Goal: Information Seeking & Learning: Compare options

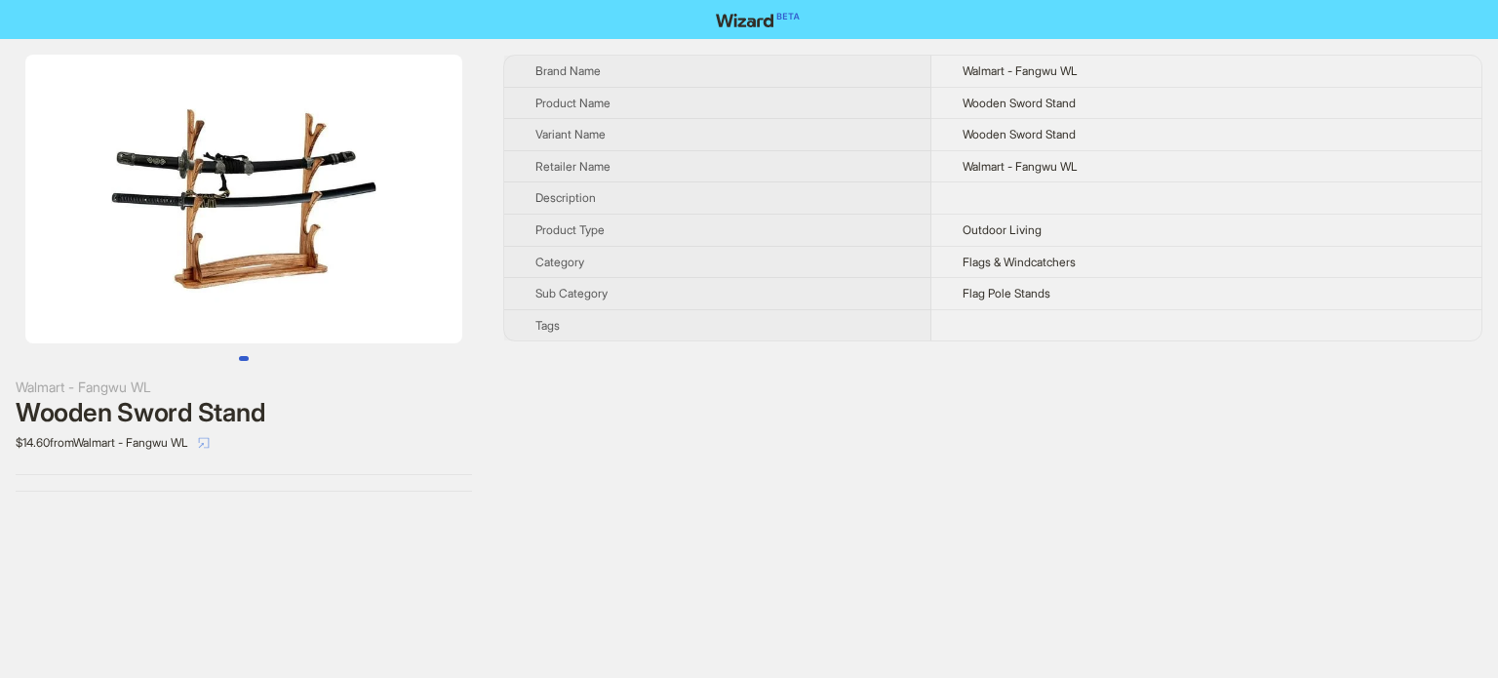
click at [210, 447] on icon "select" at bounding box center [204, 442] width 11 height 11
drag, startPoint x: 259, startPoint y: 354, endPoint x: 250, endPoint y: 367, distance: 16.0
click at [259, 353] on div at bounding box center [244, 208] width 488 height 306
click at [242, 356] on button "Go to slide 1" at bounding box center [244, 358] width 10 height 5
click at [312, 237] on img at bounding box center [243, 199] width 437 height 289
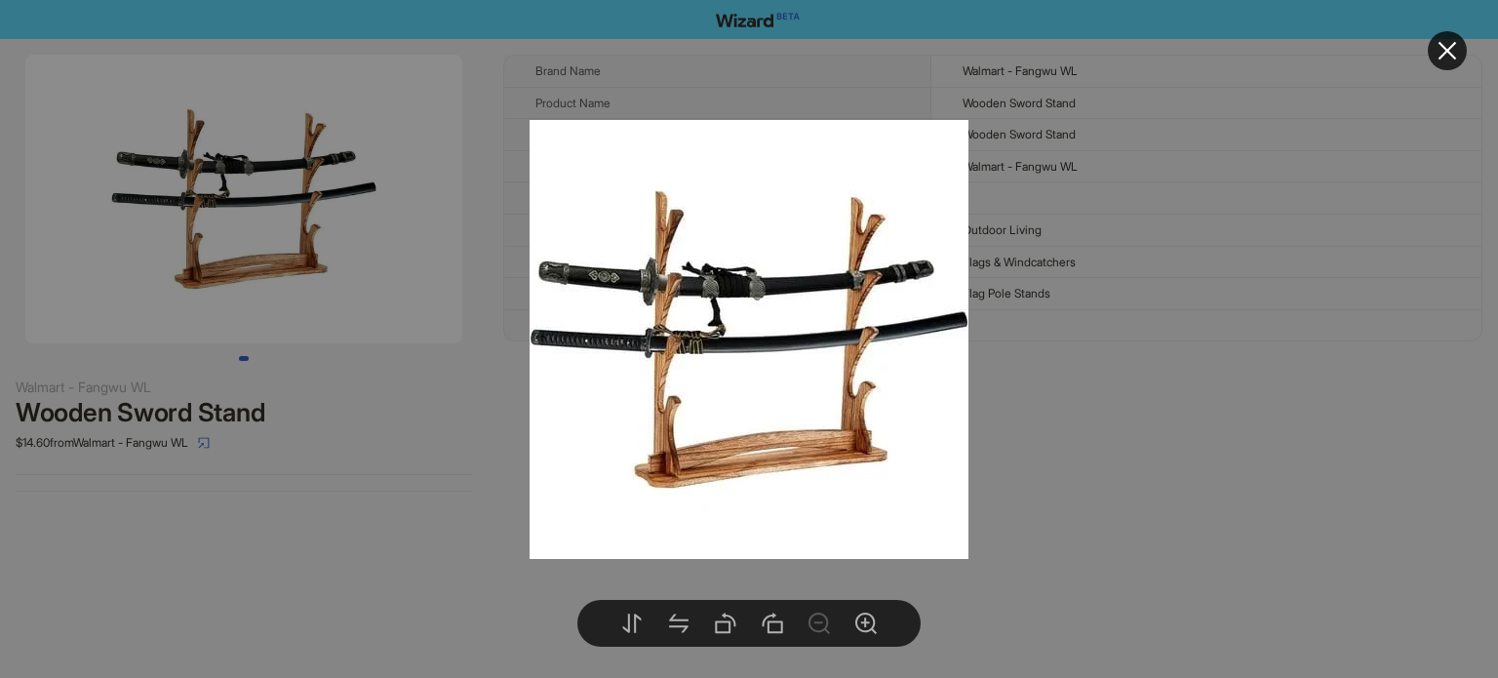
click at [292, 245] on div at bounding box center [749, 339] width 1498 height 678
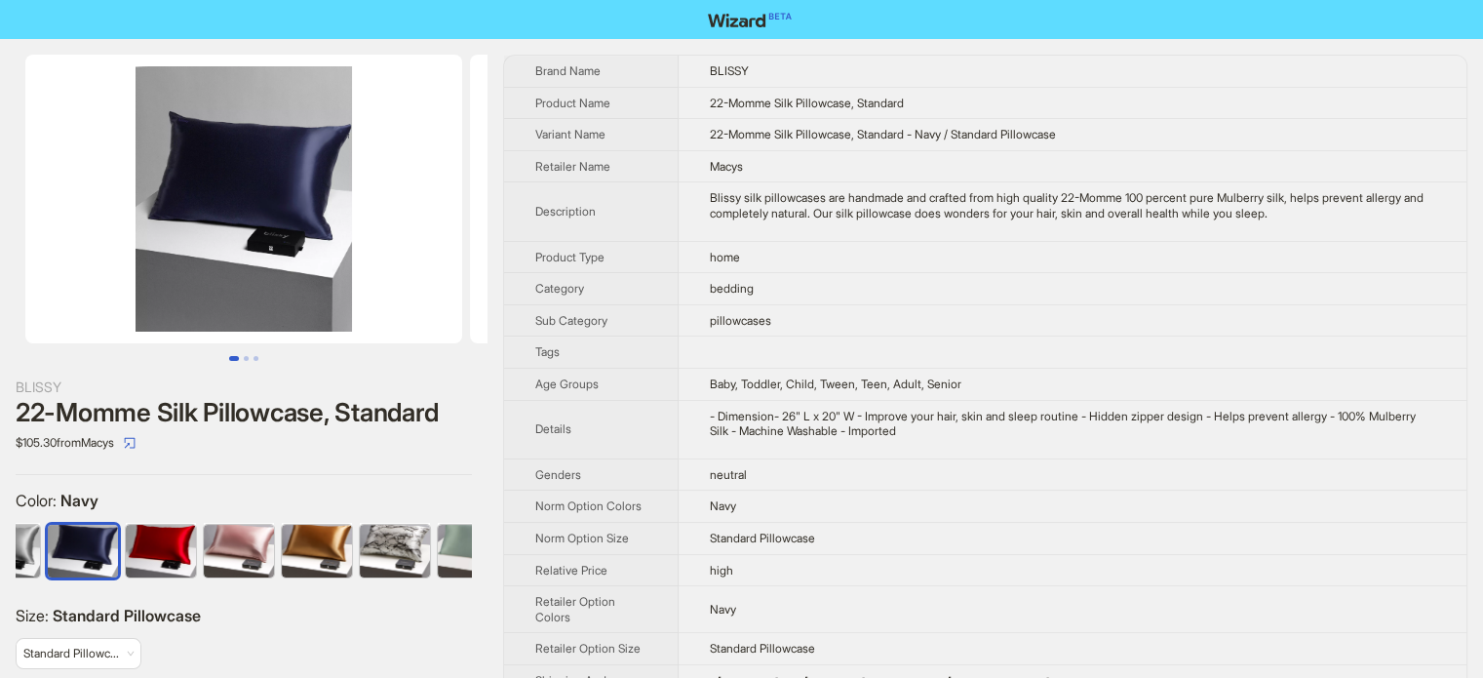
scroll to position [0, 284]
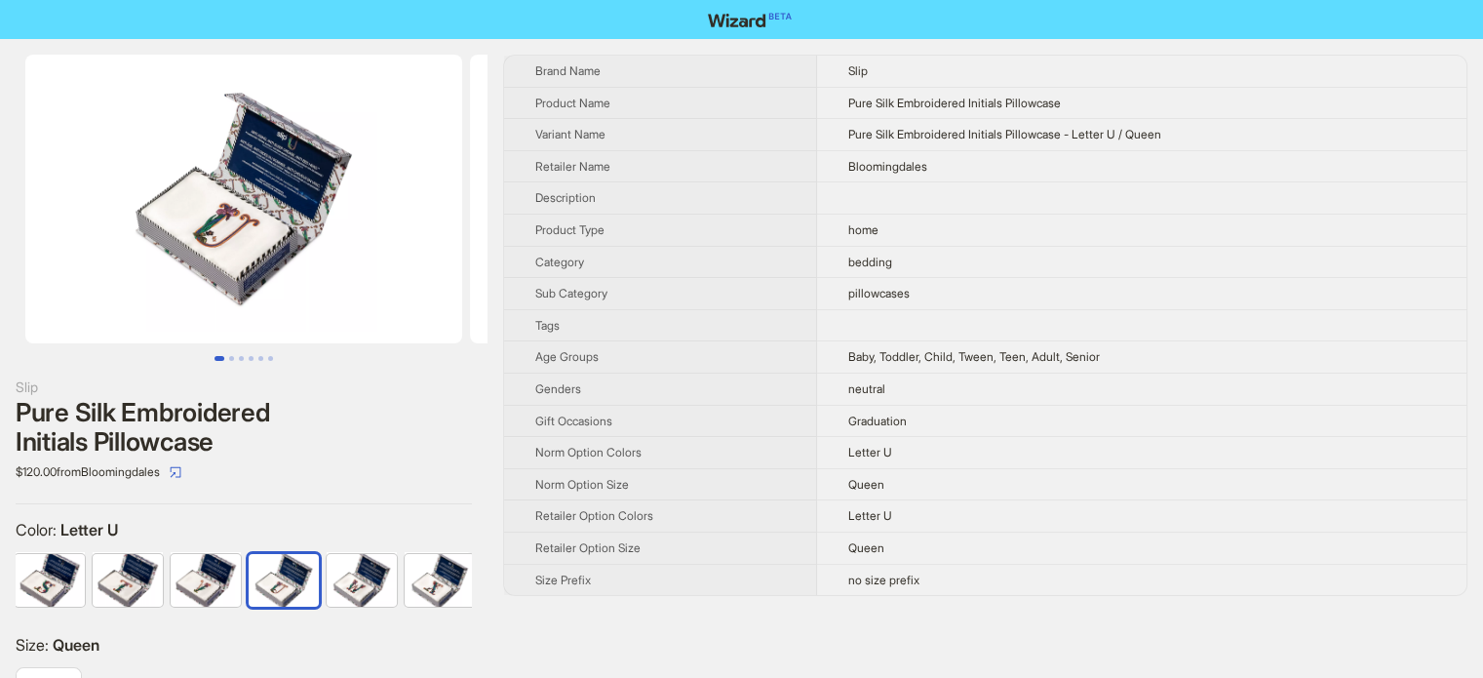
scroll to position [0, 1260]
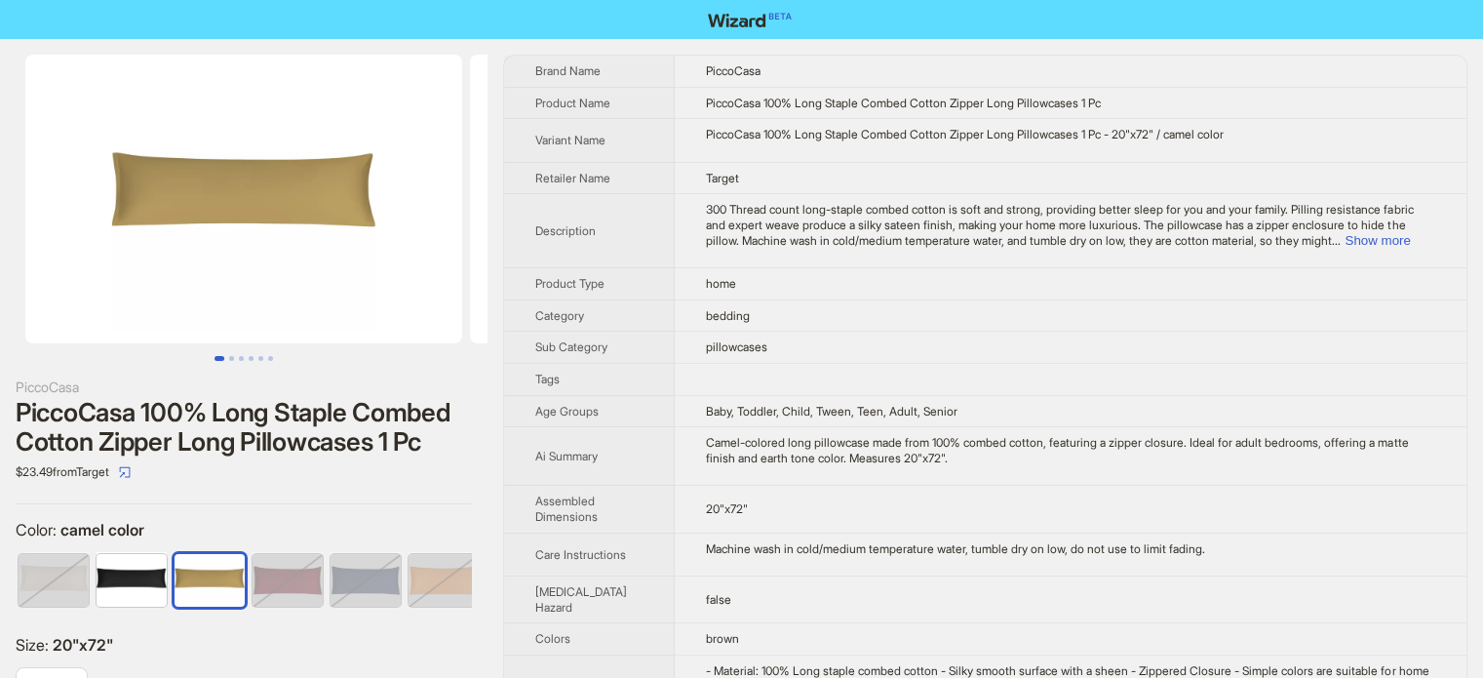
scroll to position [0, 128]
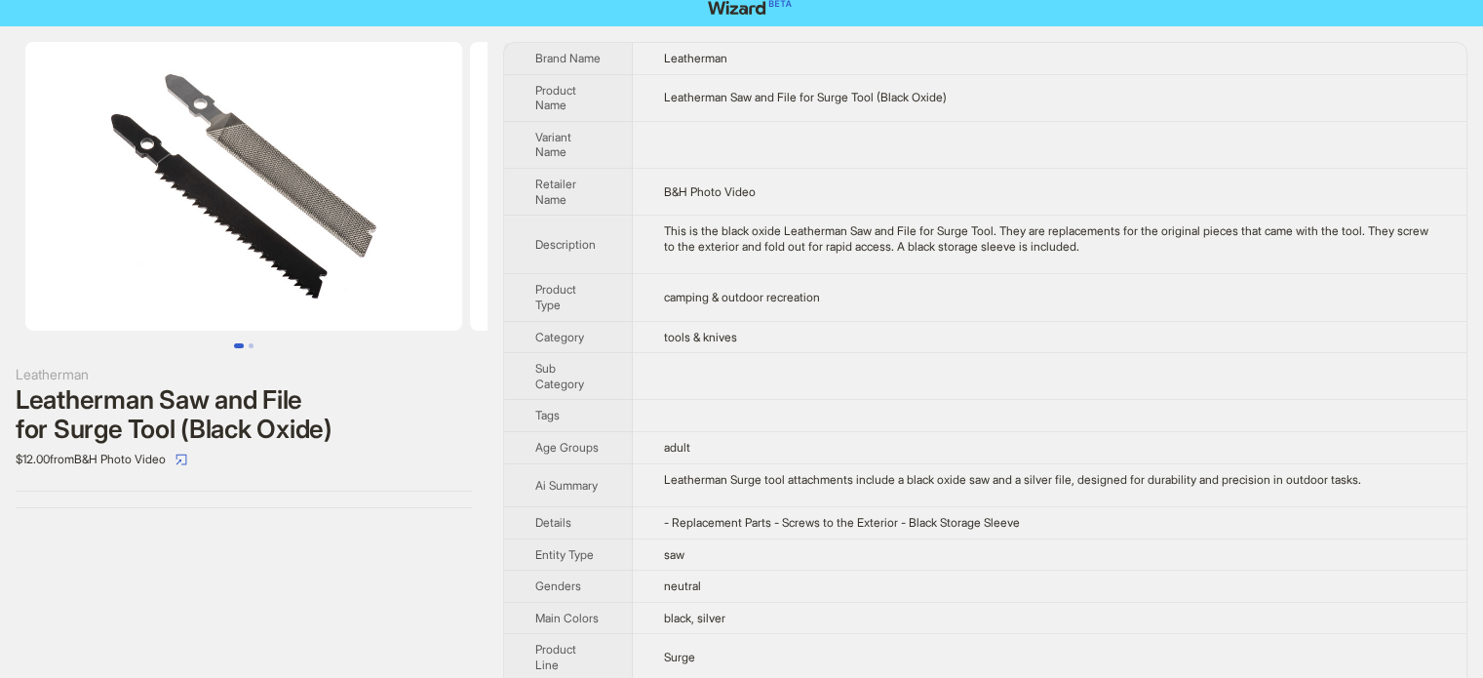
scroll to position [134, 0]
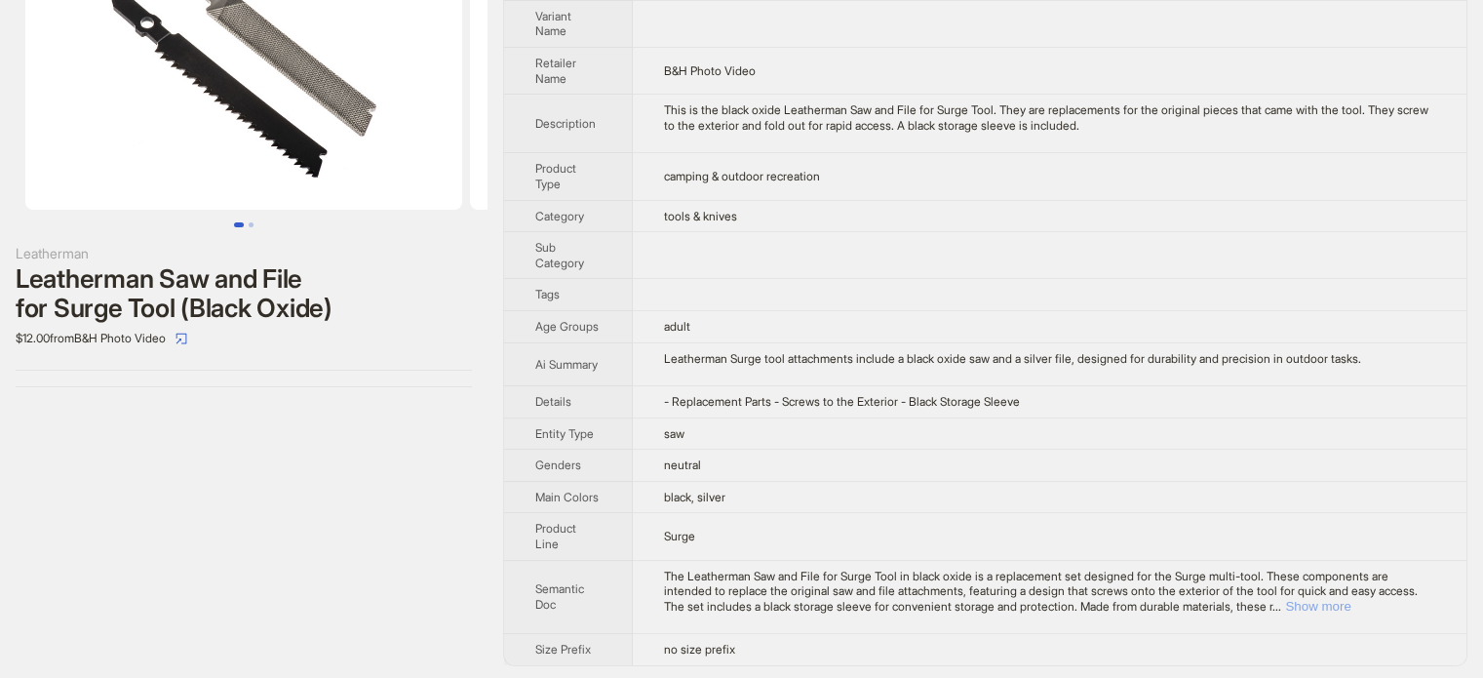
click at [1350, 607] on button "Show more" at bounding box center [1317, 606] width 65 height 15
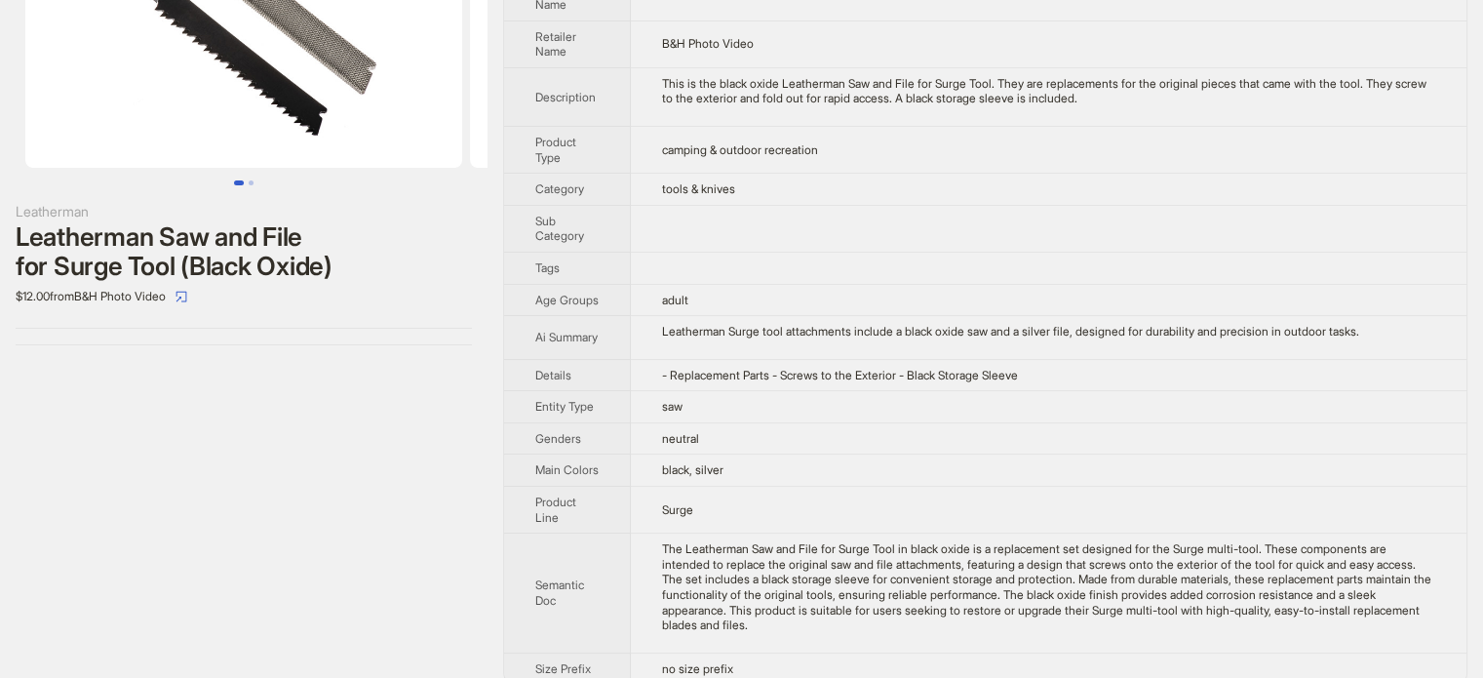
scroll to position [198, 0]
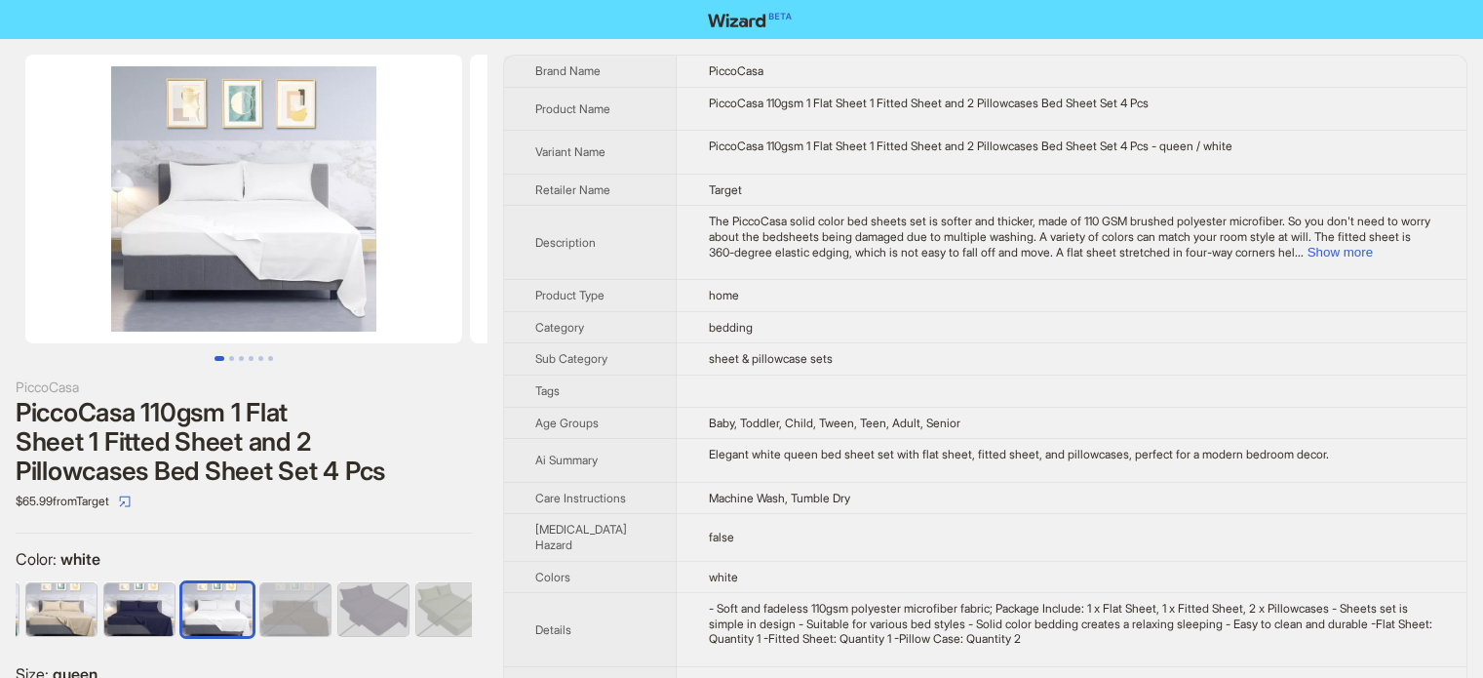
scroll to position [0, 402]
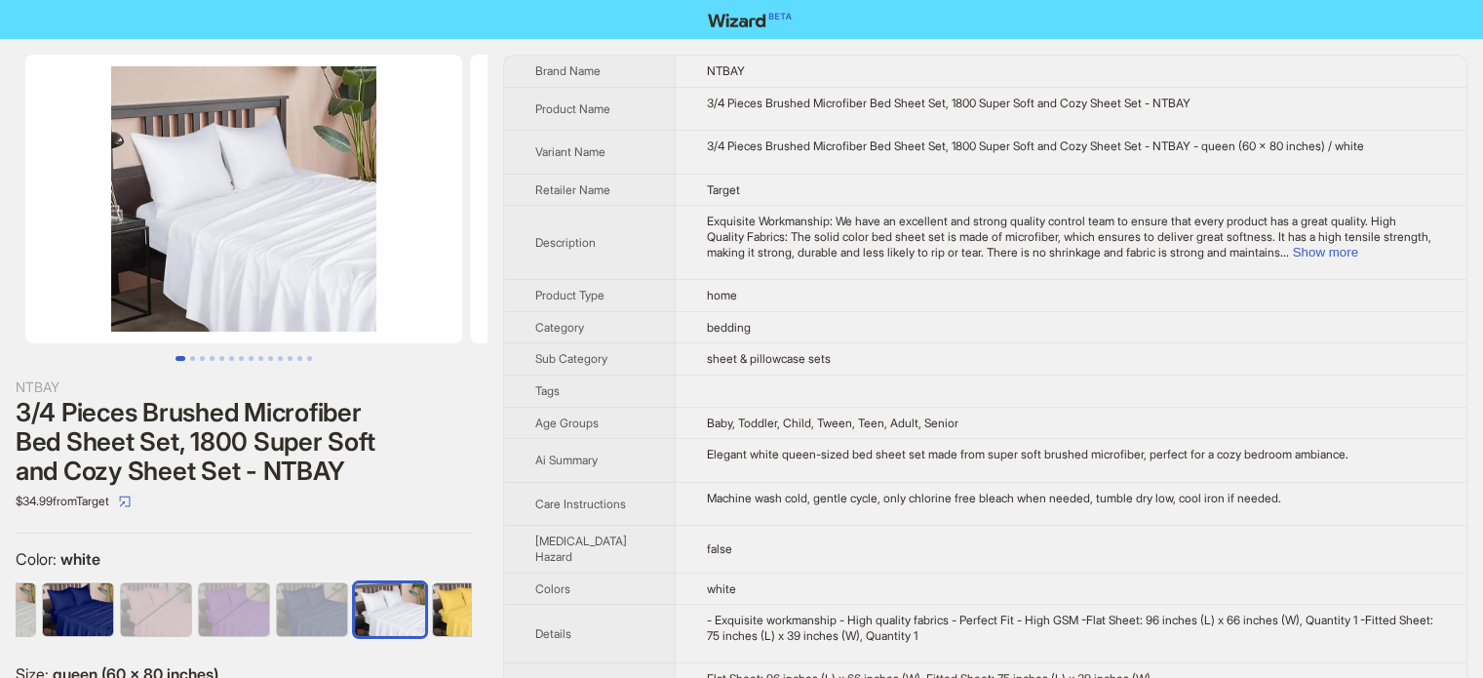
scroll to position [0, 324]
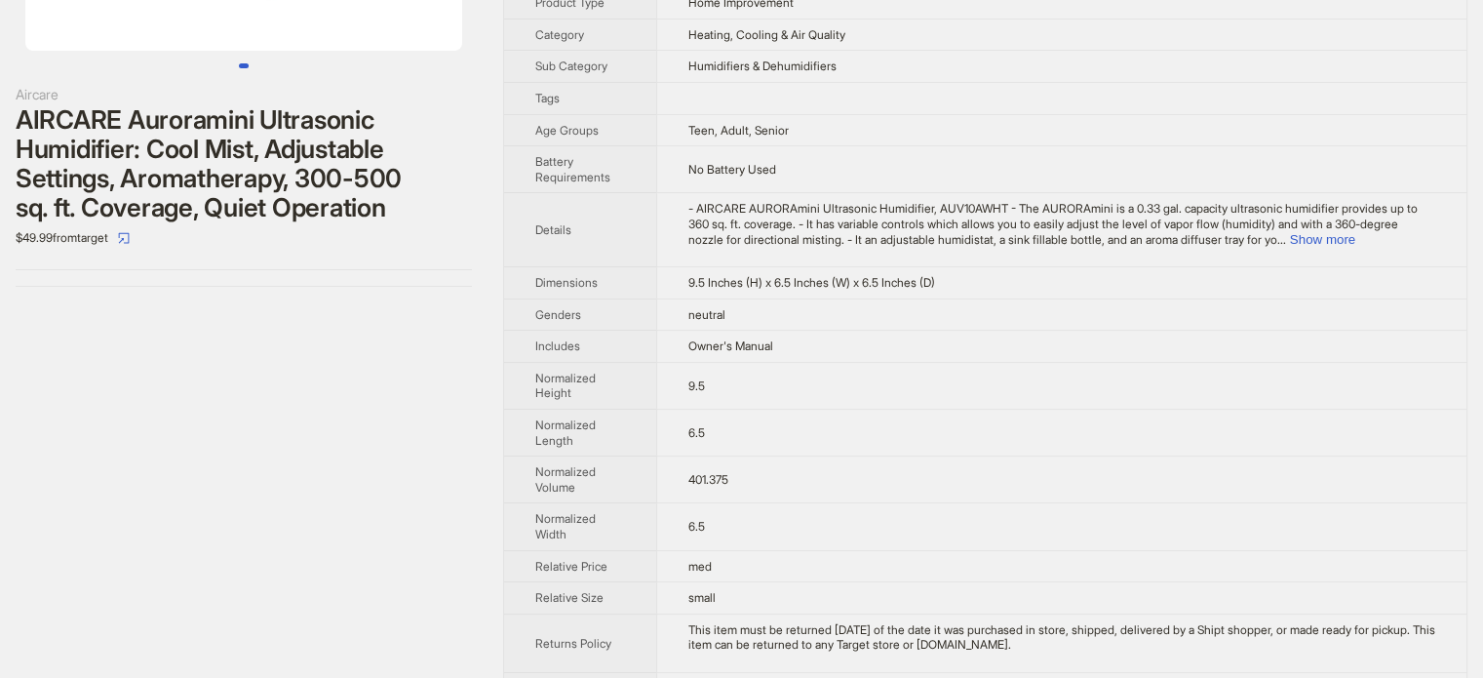
scroll to position [452, 0]
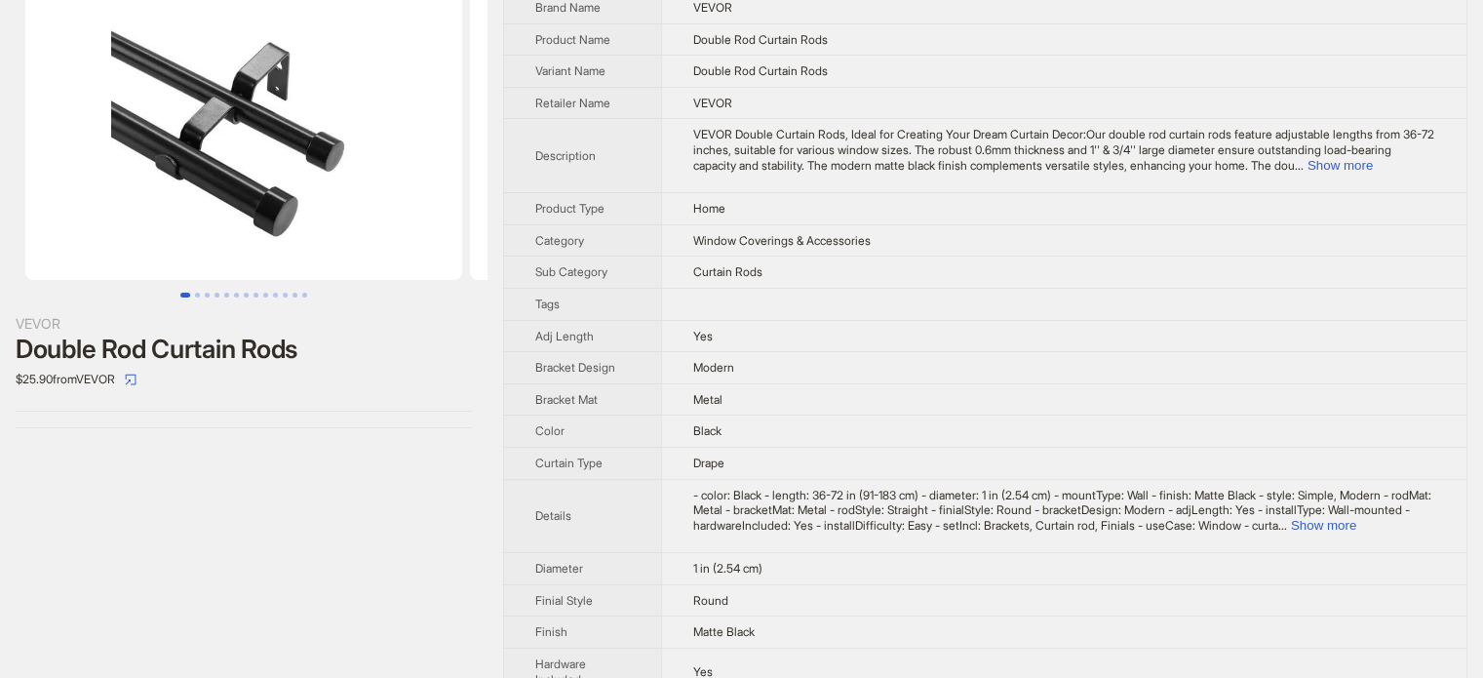
scroll to position [98, 0]
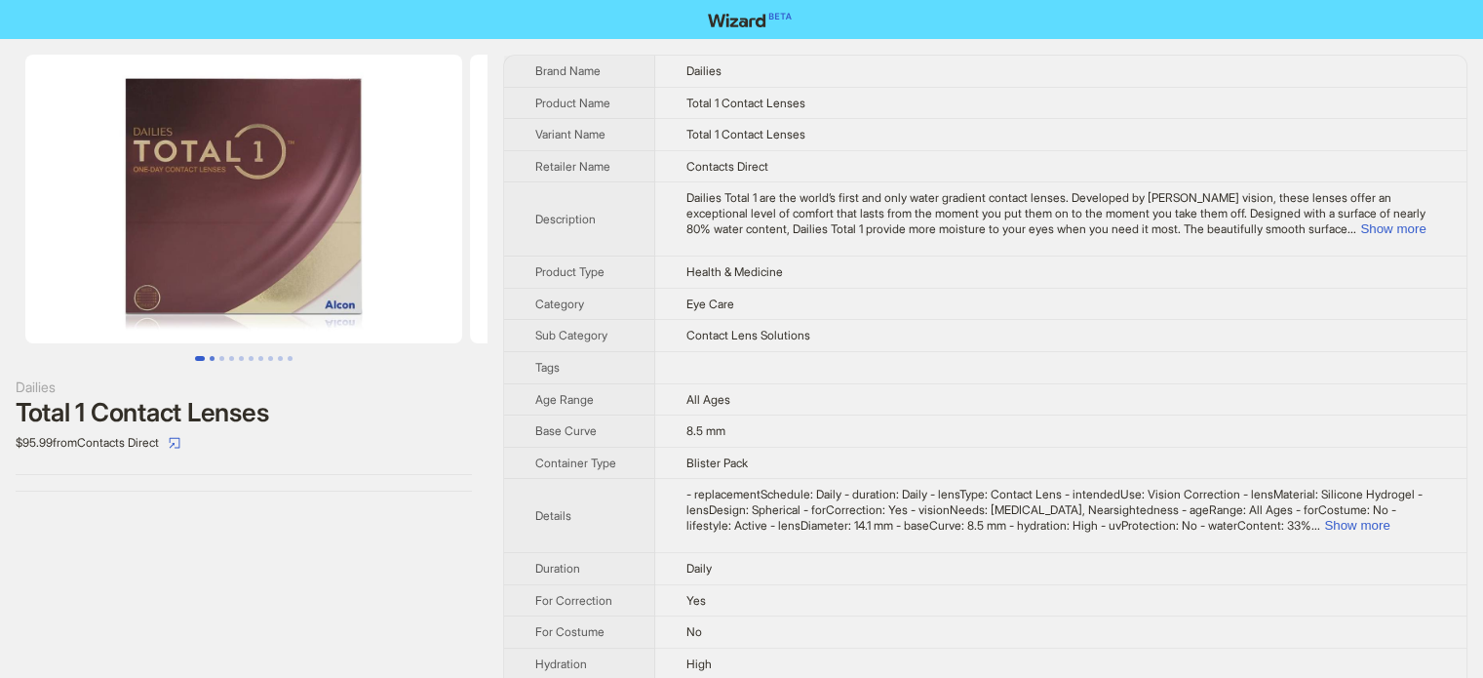
click at [211, 357] on button "Go to slide 2" at bounding box center [212, 358] width 5 height 5
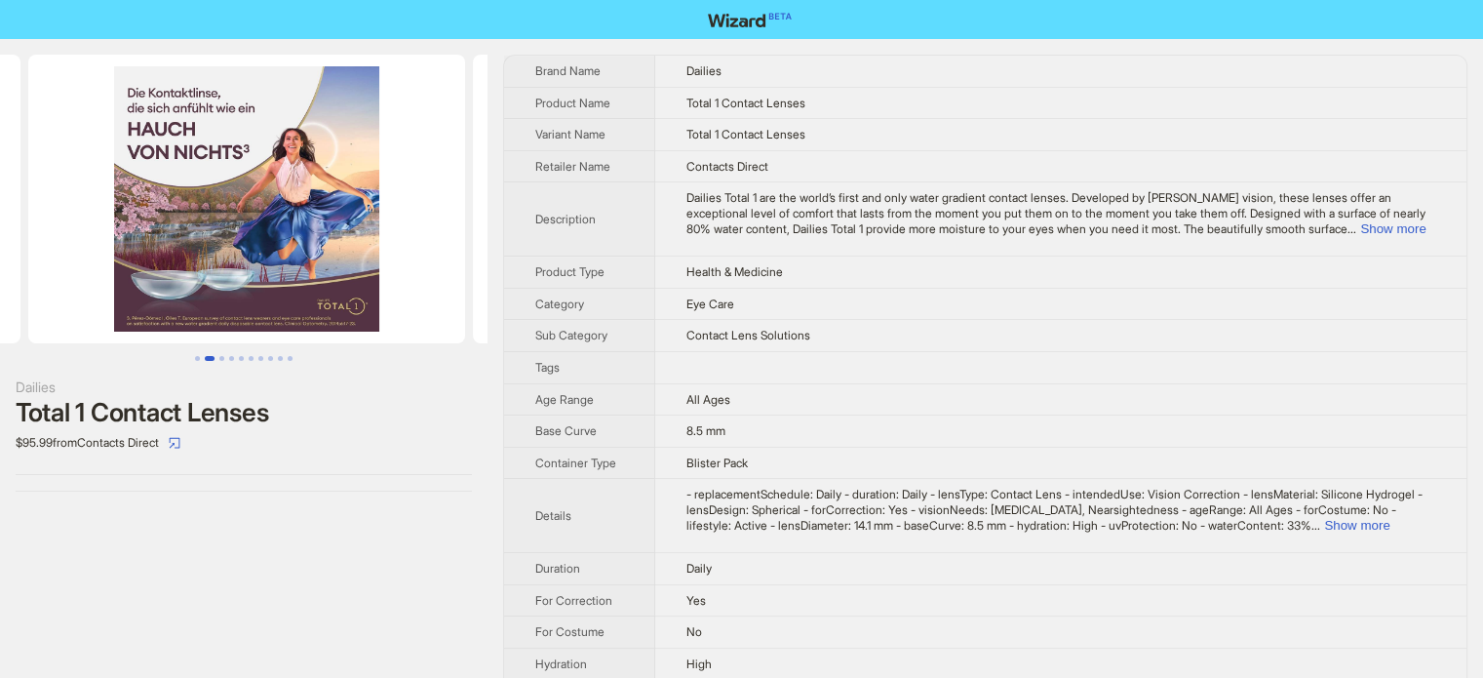
scroll to position [0, 445]
click at [219, 357] on button "Go to slide 3" at bounding box center [221, 358] width 5 height 5
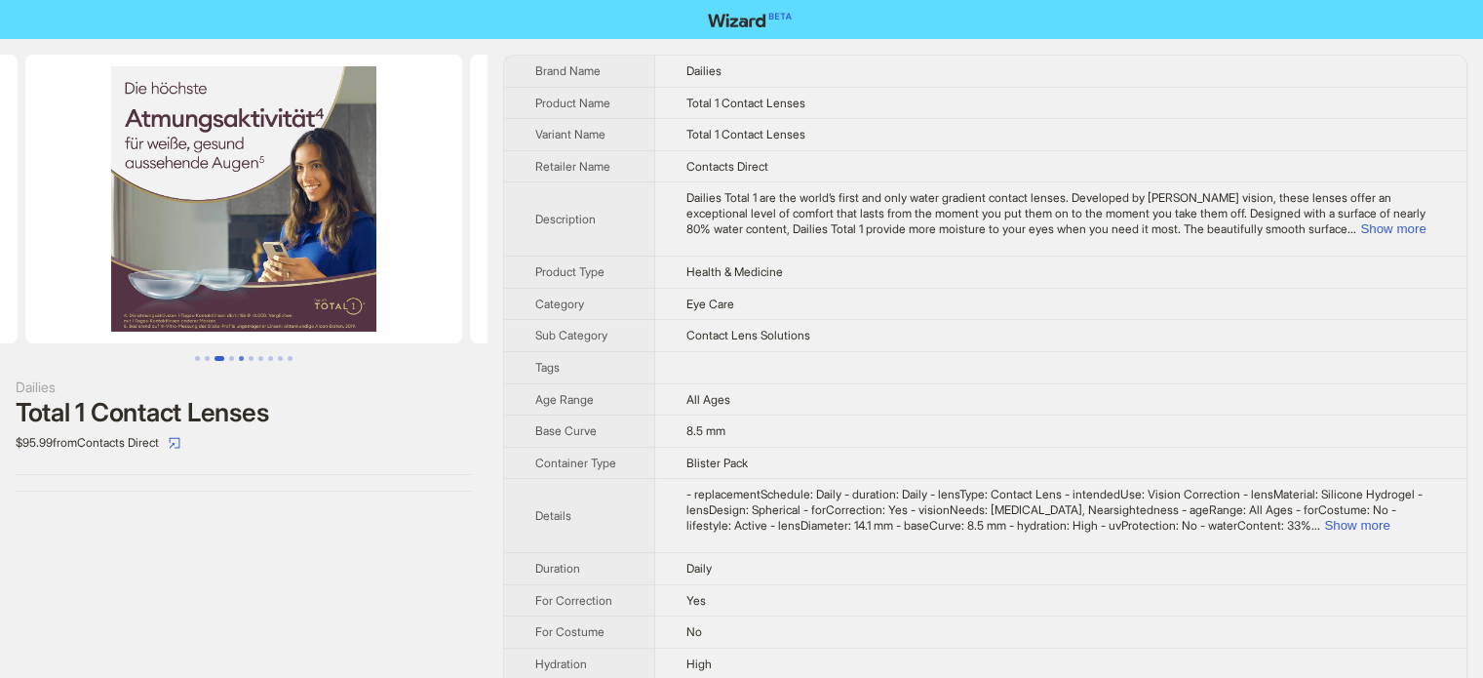
click at [239, 361] on button "Go to slide 5" at bounding box center [241, 358] width 5 height 5
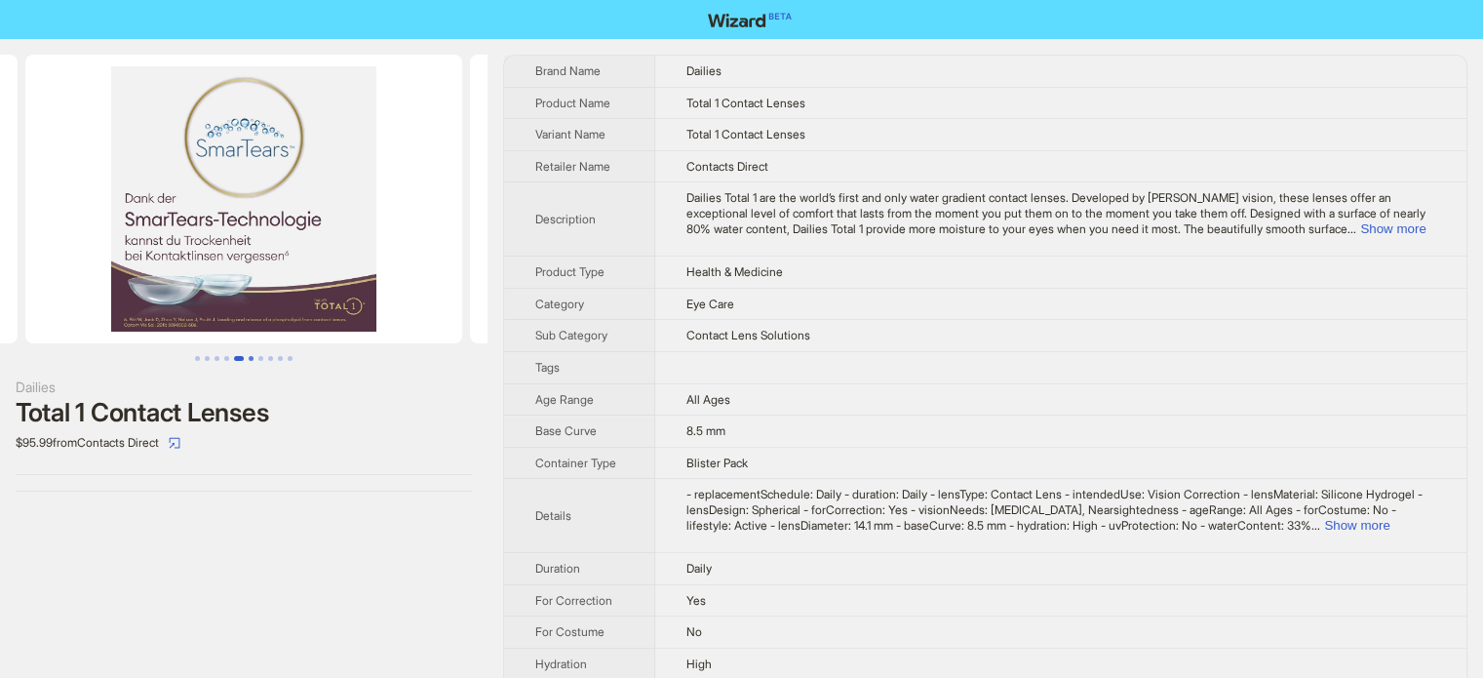
click at [252, 361] on button "Go to slide 6" at bounding box center [251, 358] width 5 height 5
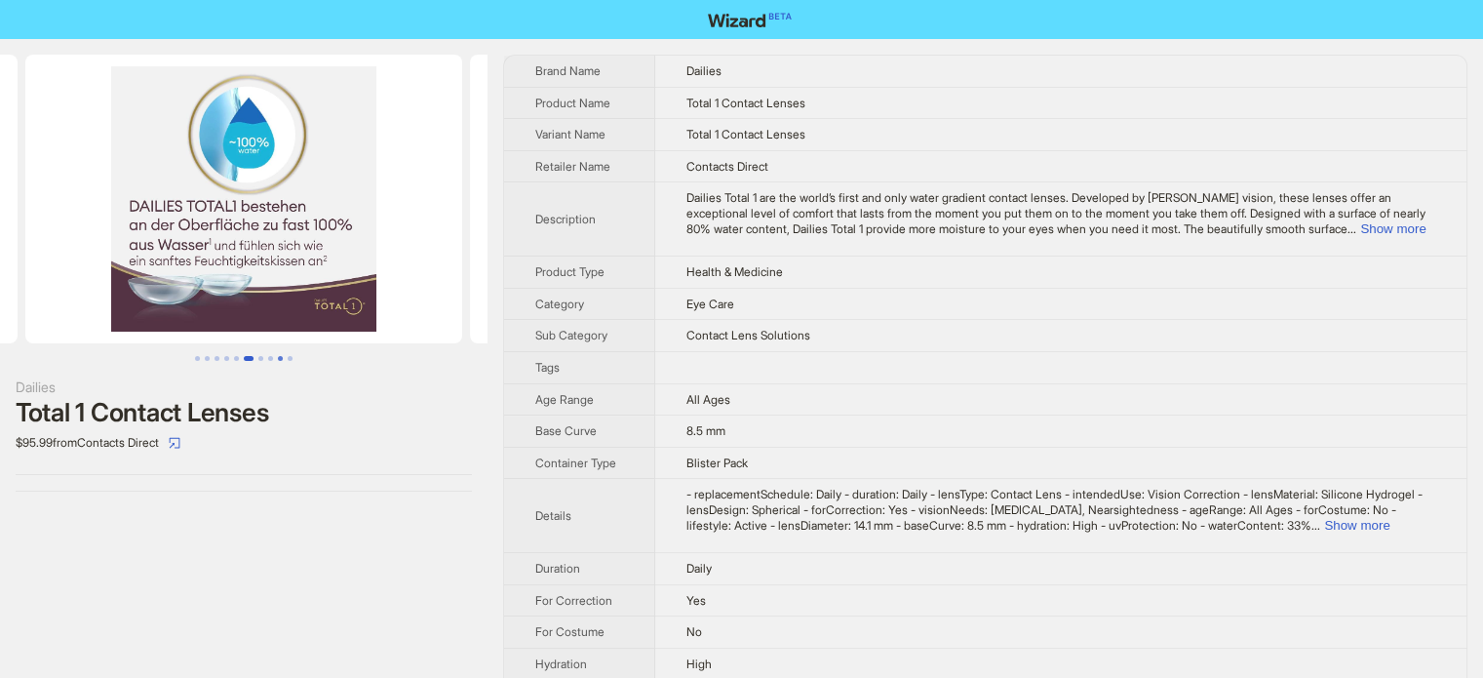
click at [281, 361] on button "Go to slide 9" at bounding box center [280, 358] width 5 height 5
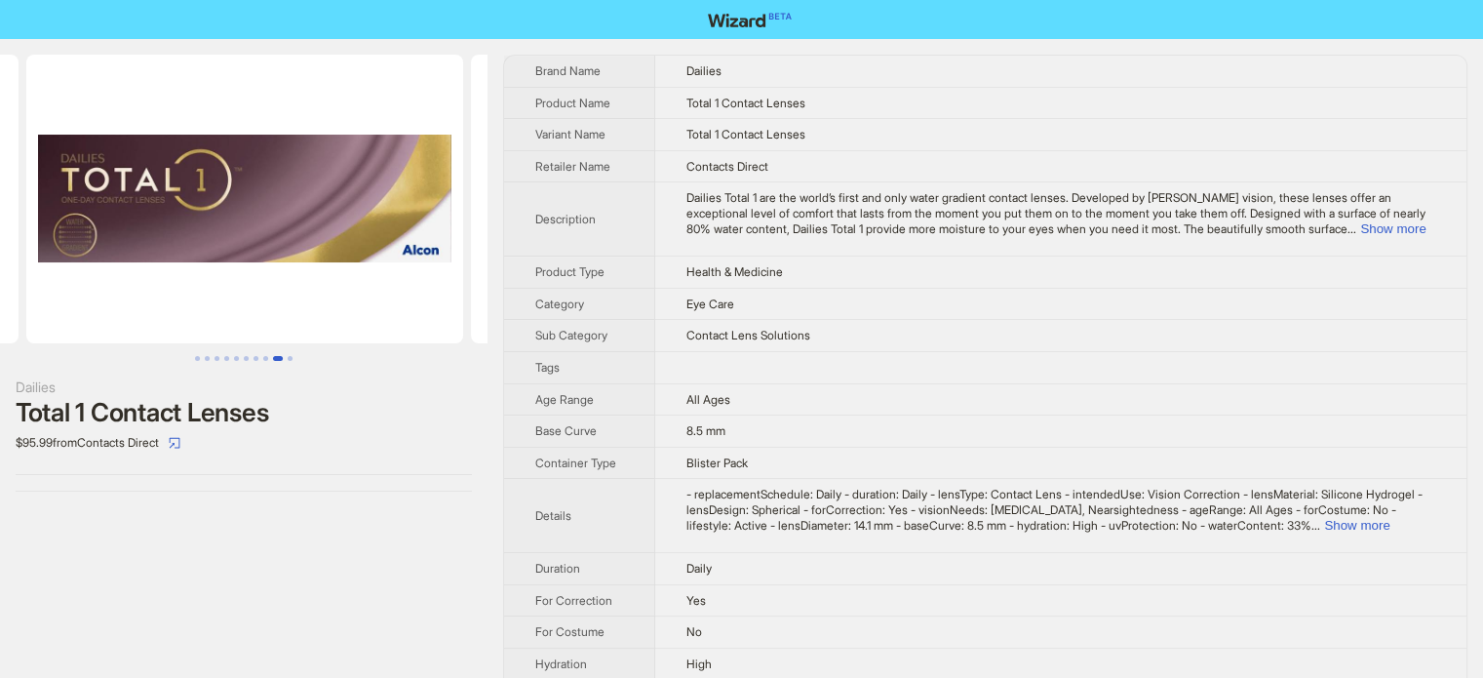
scroll to position [0, 3557]
click at [295, 362] on div "Dailies Total 1 Contact Lenses $95.99 from Contacts Direct" at bounding box center [244, 273] width 488 height 468
click at [289, 361] on button "Go to slide 10" at bounding box center [290, 358] width 5 height 5
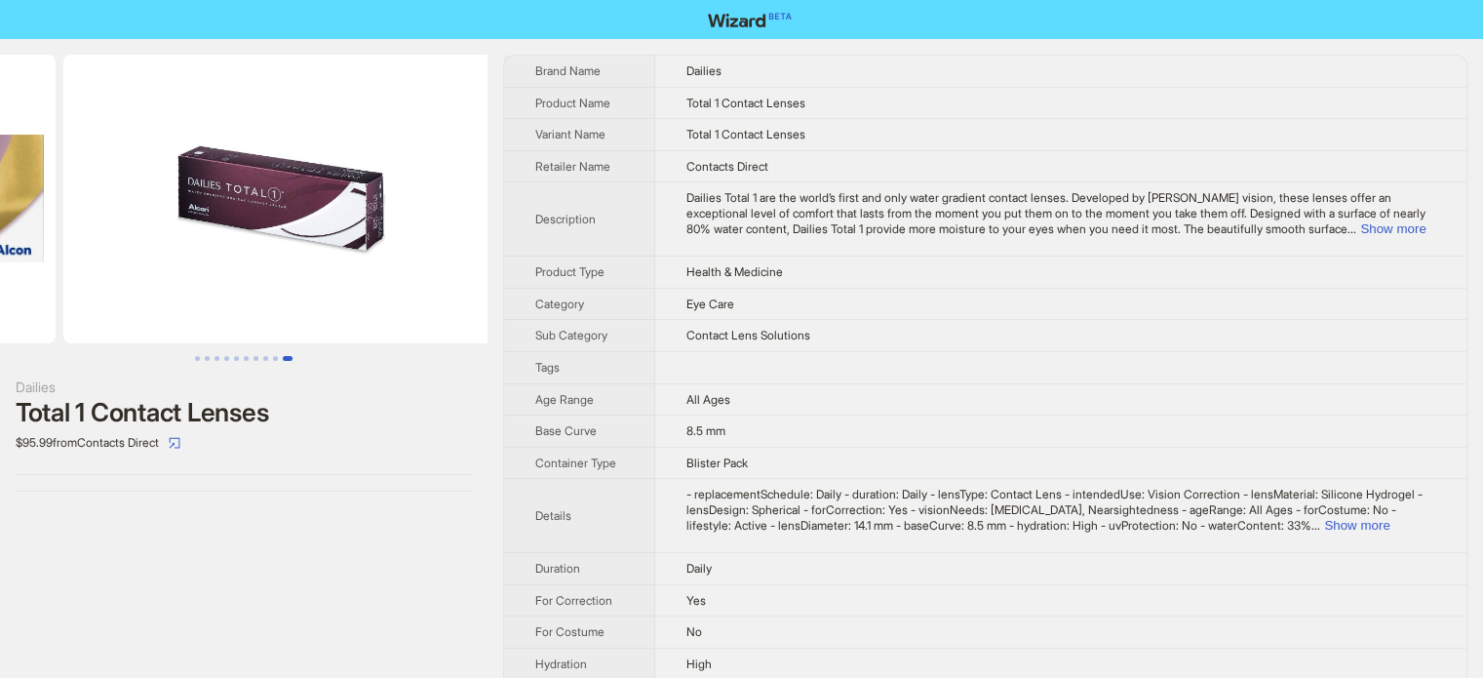
scroll to position [0, 4002]
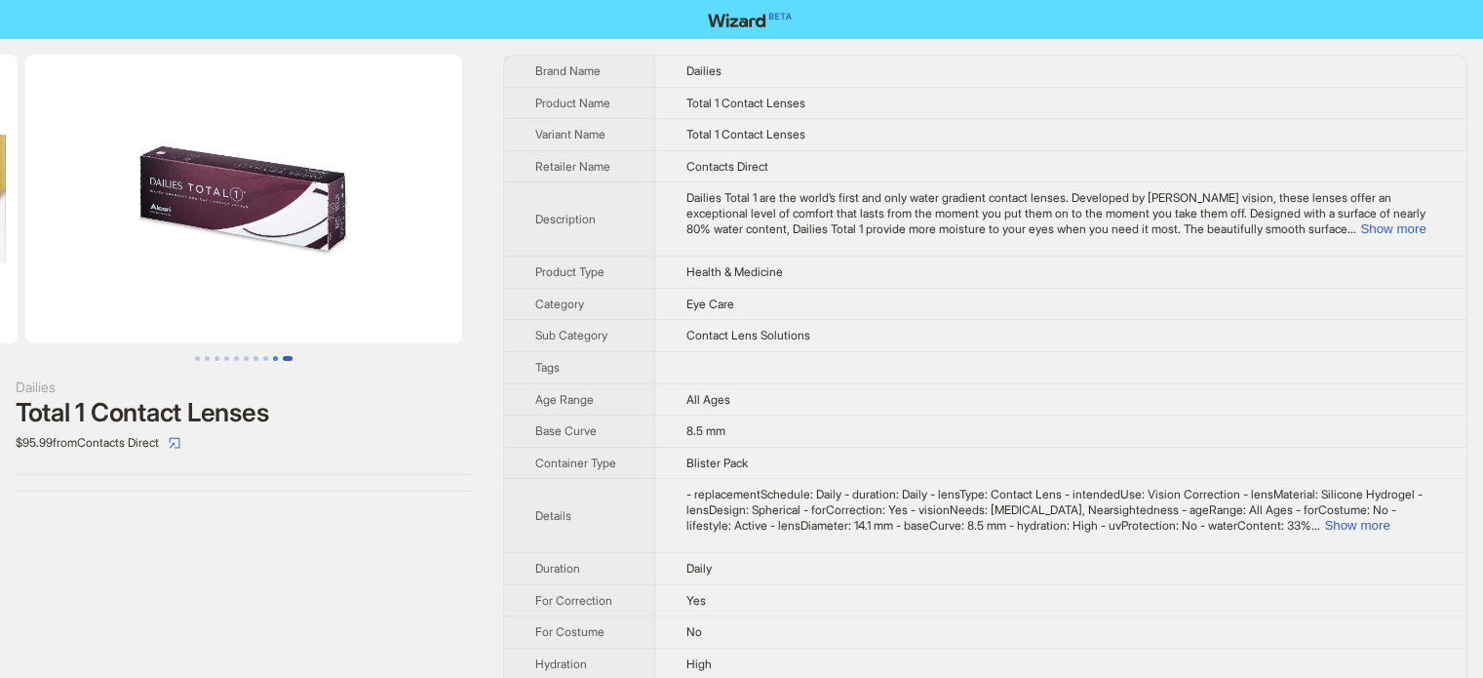
click at [273, 360] on button "Go to slide 9" at bounding box center [275, 358] width 5 height 5
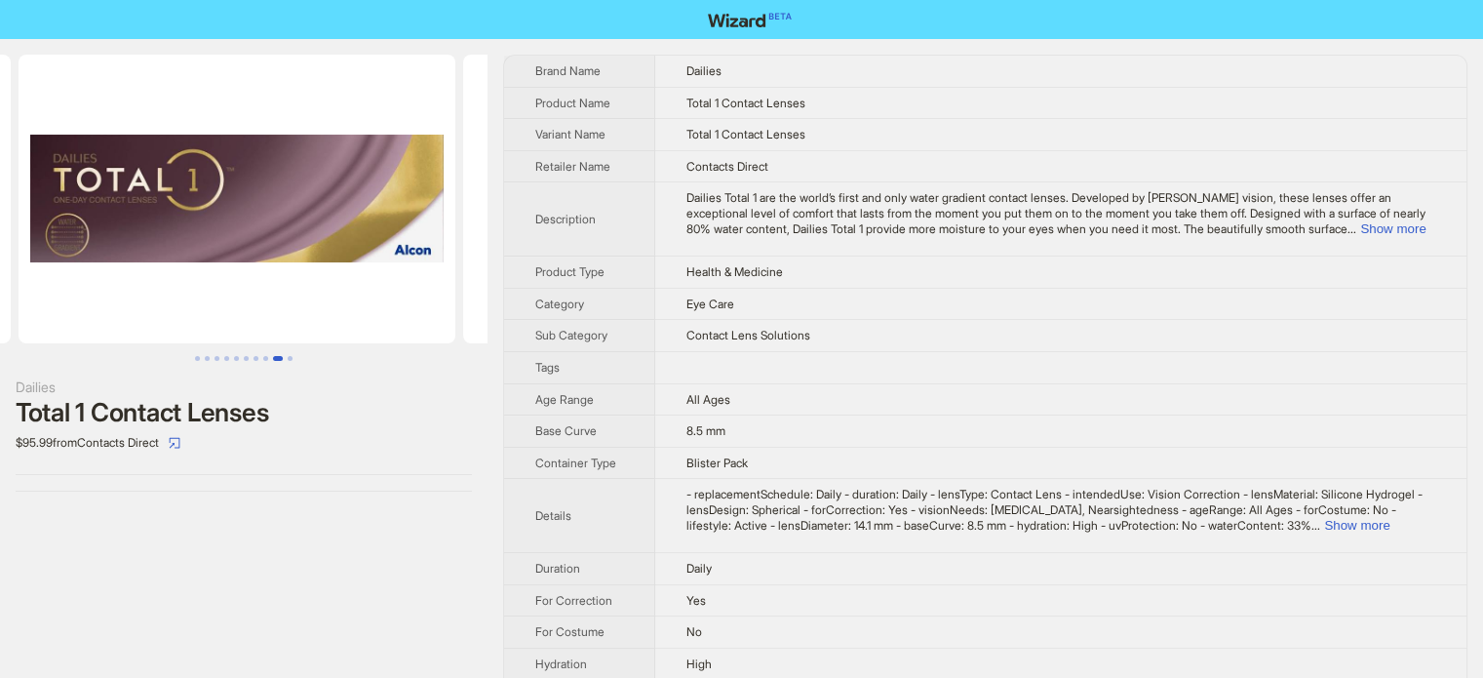
scroll to position [0, 3557]
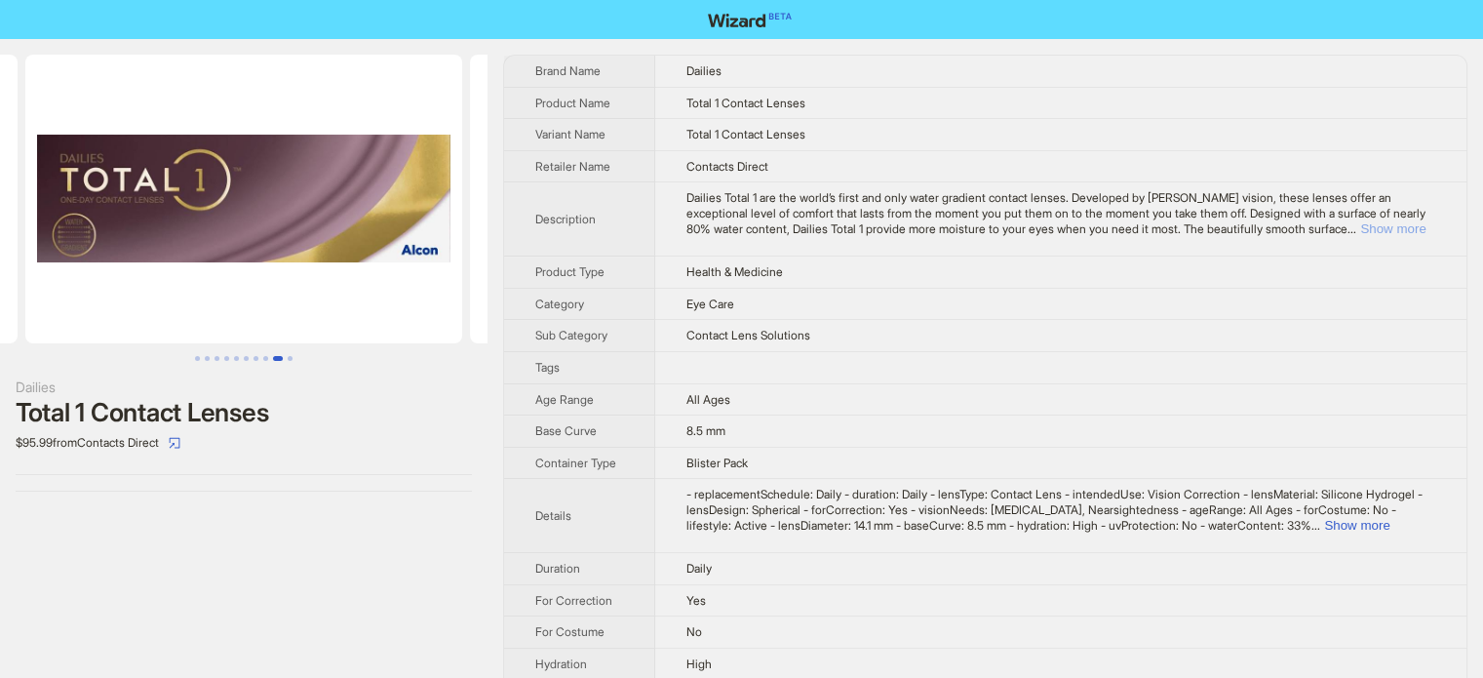
click at [1401, 229] on button "Show more" at bounding box center [1392, 228] width 65 height 15
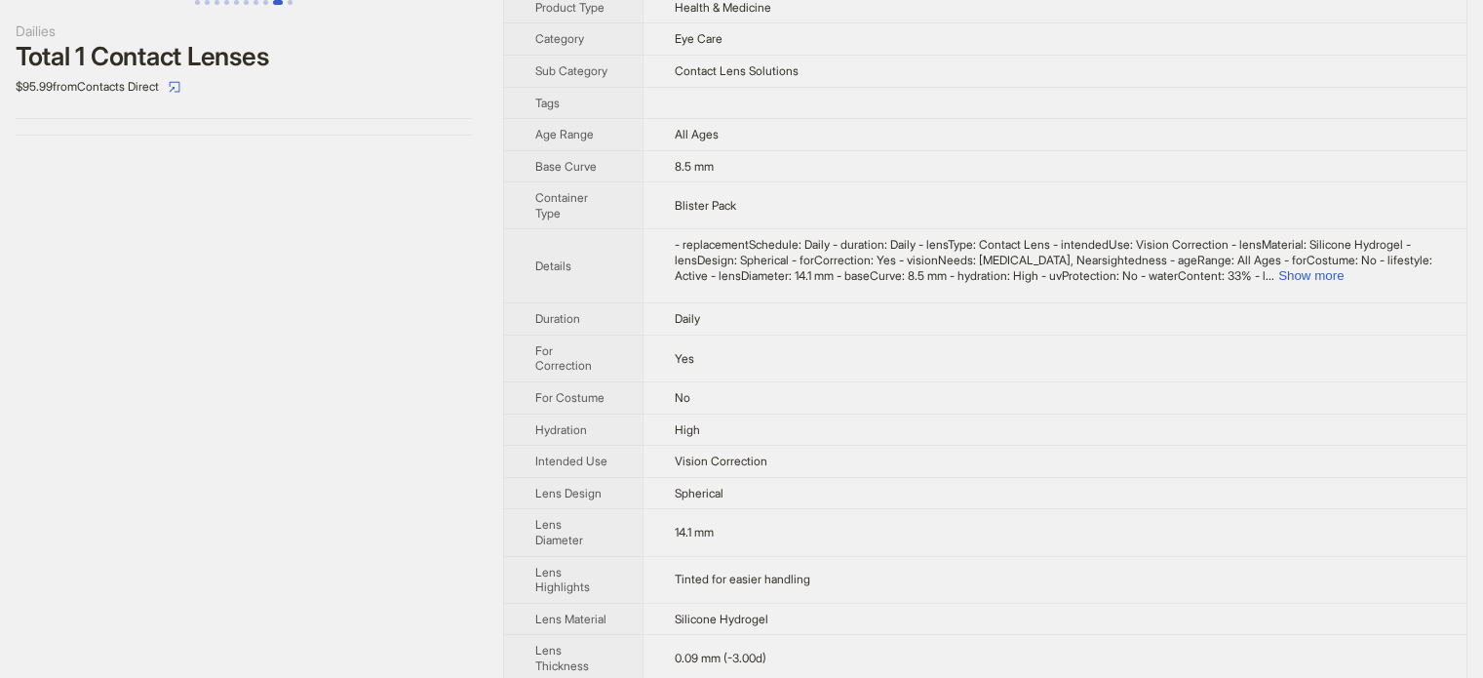
scroll to position [390, 0]
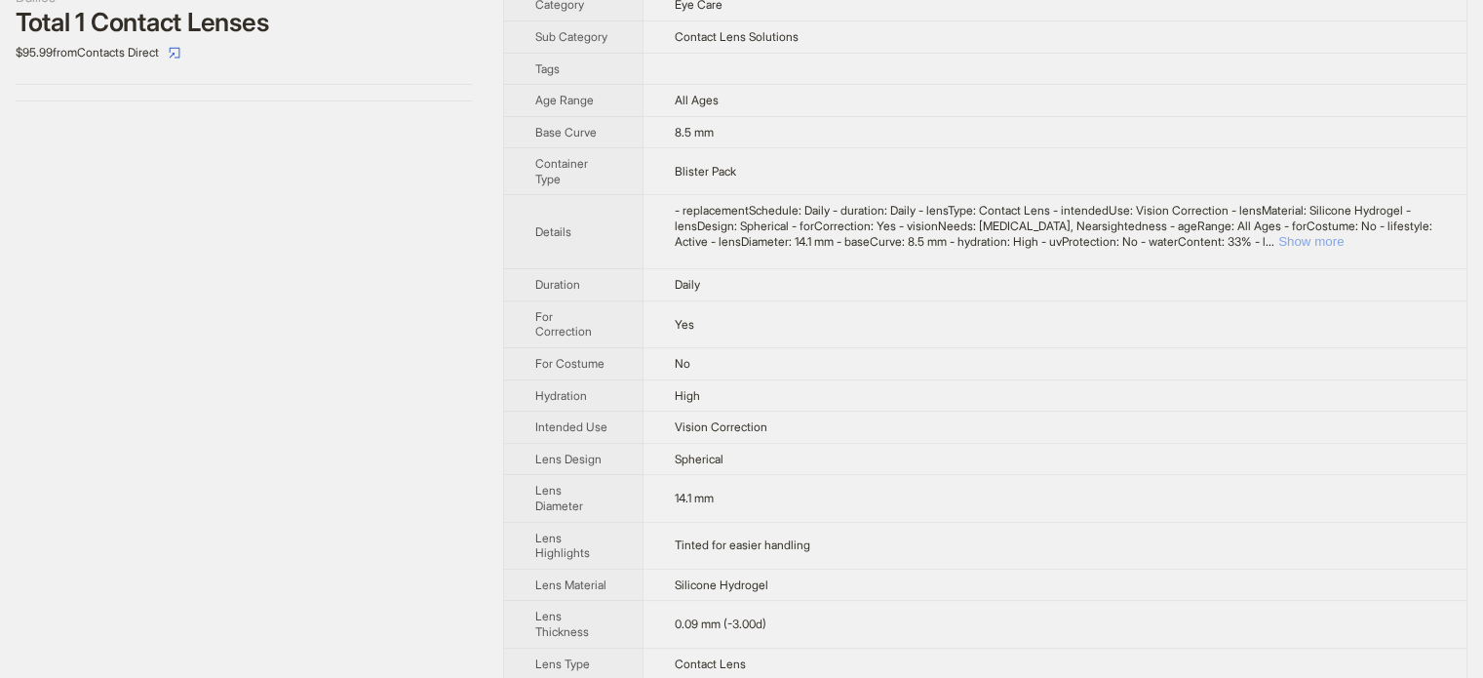
click at [1344, 249] on button "Show more" at bounding box center [1310, 241] width 65 height 15
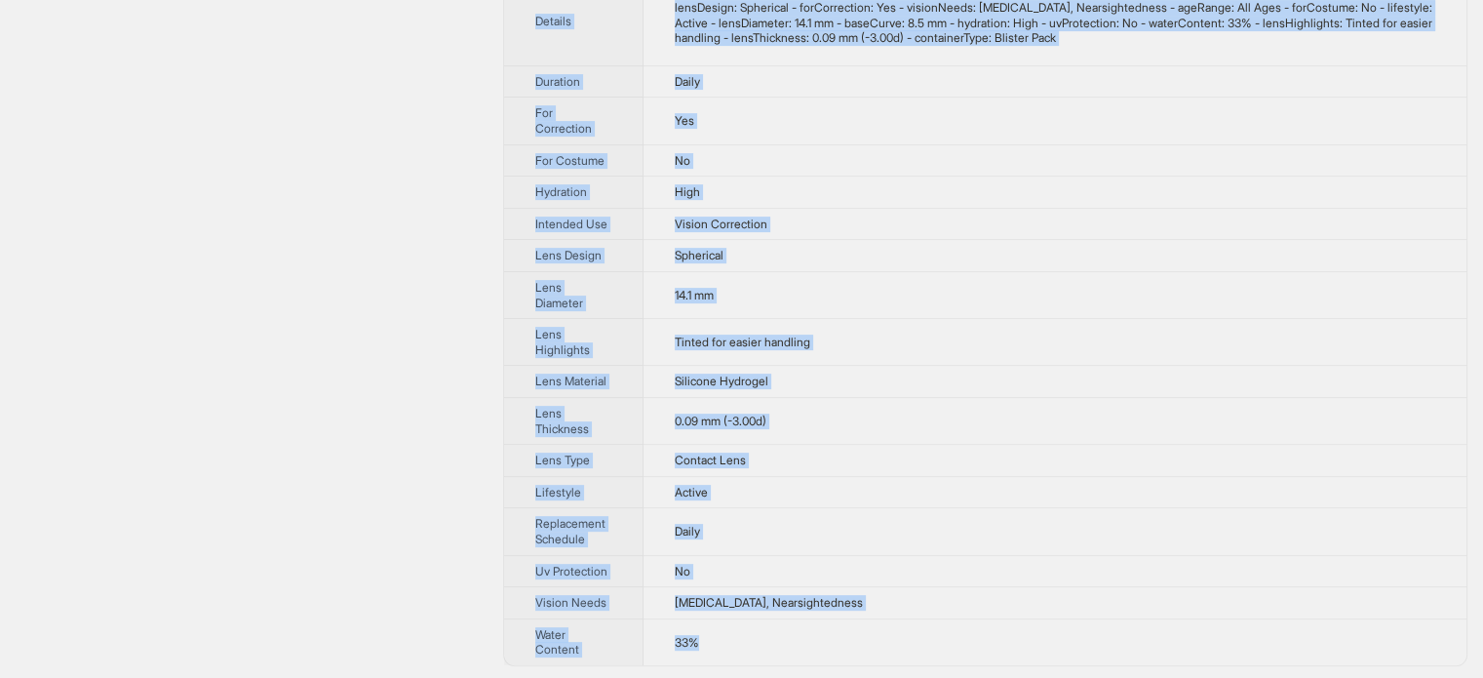
scroll to position [637, 0]
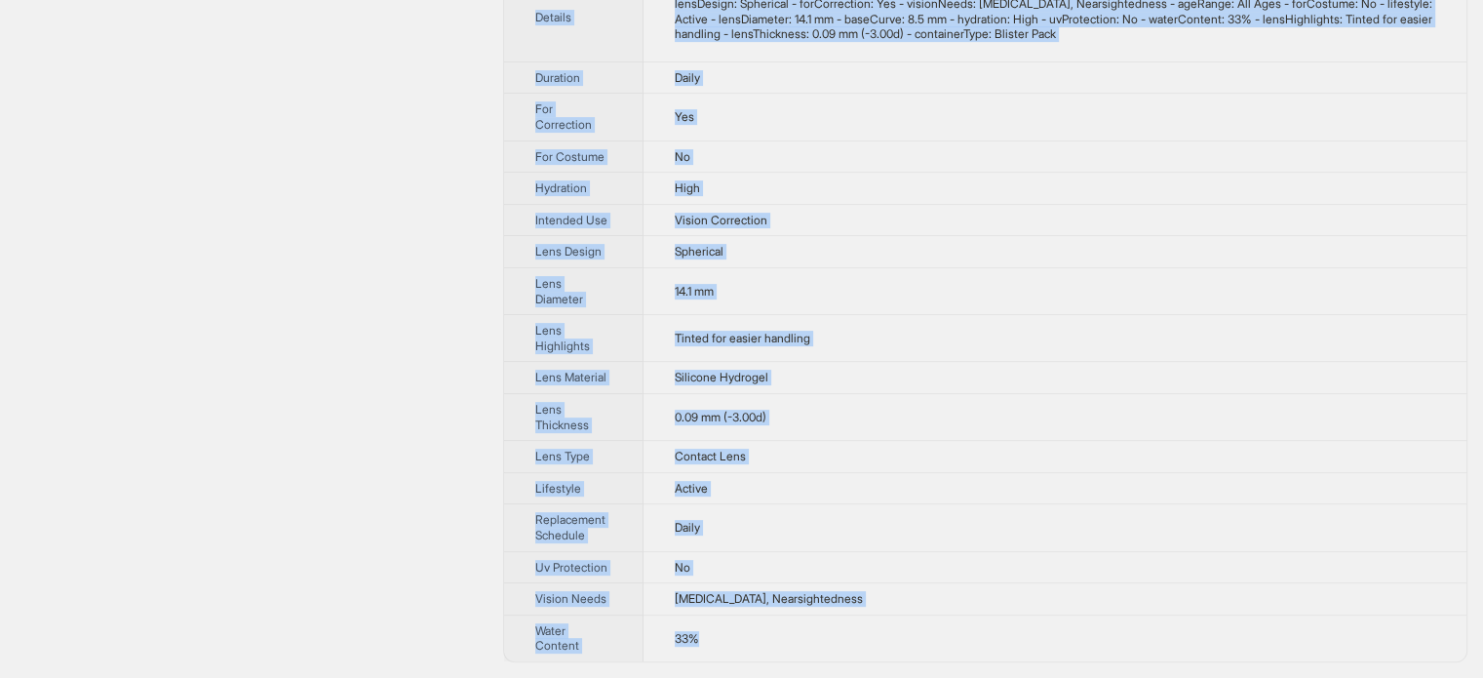
drag, startPoint x: 530, startPoint y: 66, endPoint x: 858, endPoint y: 643, distance: 662.9
click at [858, 643] on tbody "Brand Name Dailies Product Name Total 1 Contact Lenses Variant Name Total 1 Con…" at bounding box center [985, 52] width 962 height 1218
copy tbody "Brand Name Dailies Product Name Total 1 Contact Lenses Variant Name Total 1 Con…"
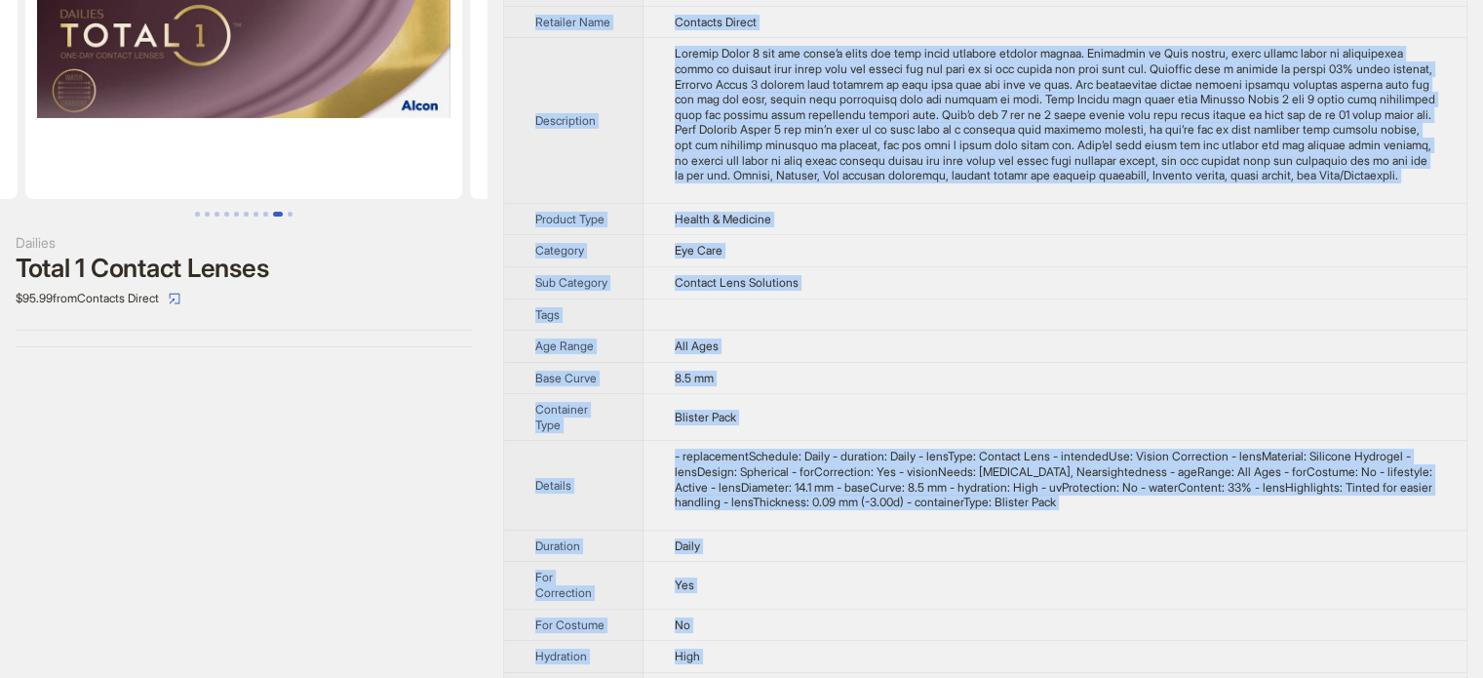
scroll to position [0, 0]
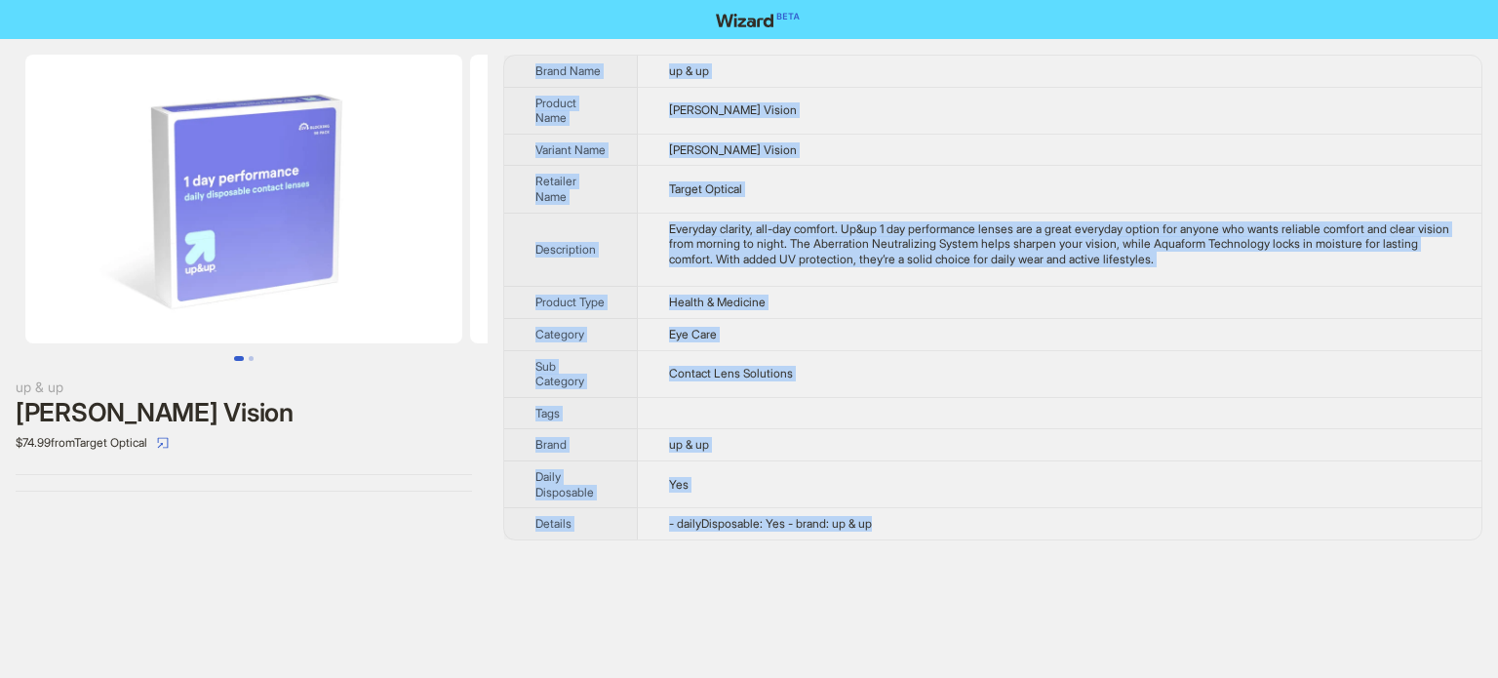
drag, startPoint x: 529, startPoint y: 61, endPoint x: 904, endPoint y: 545, distance: 611.6
click at [904, 539] on tbody "Brand Name up & up Product Name [PERSON_NAME] Vision Variant Name [PERSON_NAME]…" at bounding box center [992, 298] width 977 height 484
copy tbody "Brand Name up & up Product Name [PERSON_NAME] Vision Variant Name [PERSON_NAME]…"
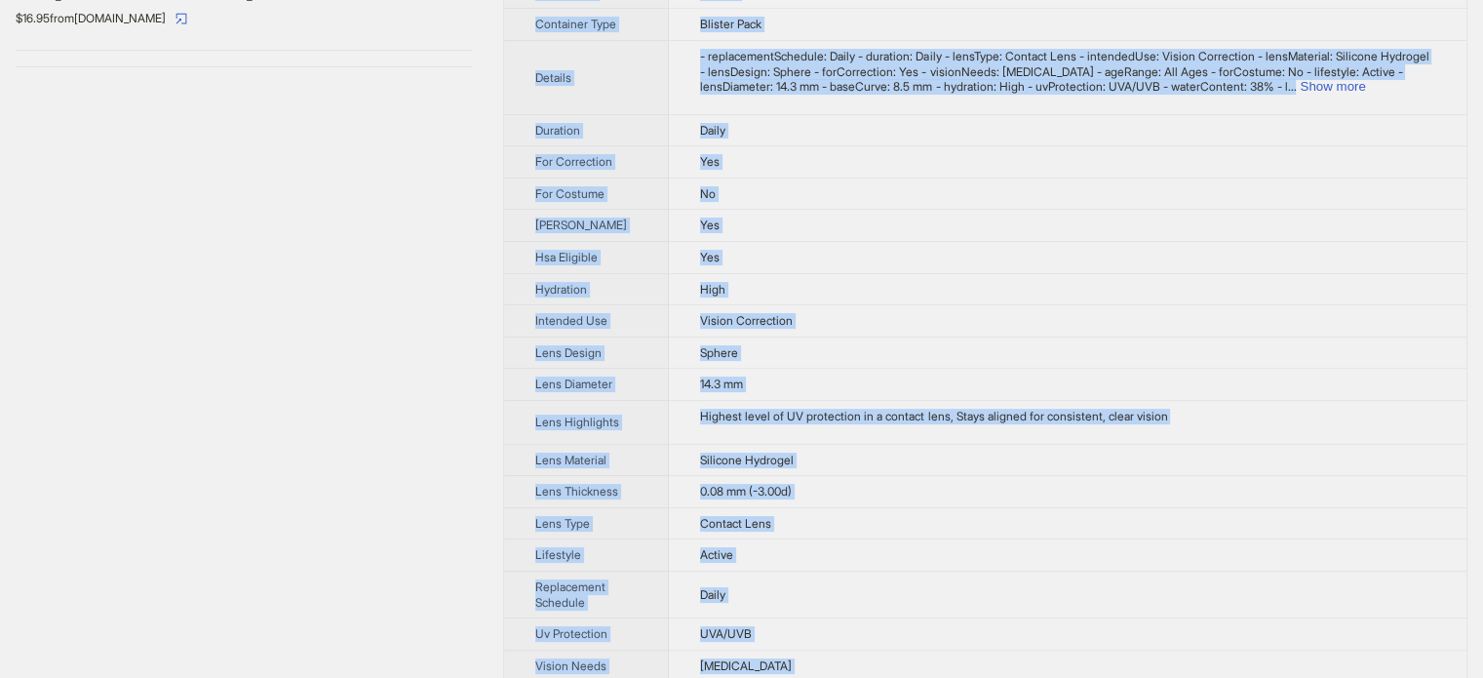
scroll to position [484, 0]
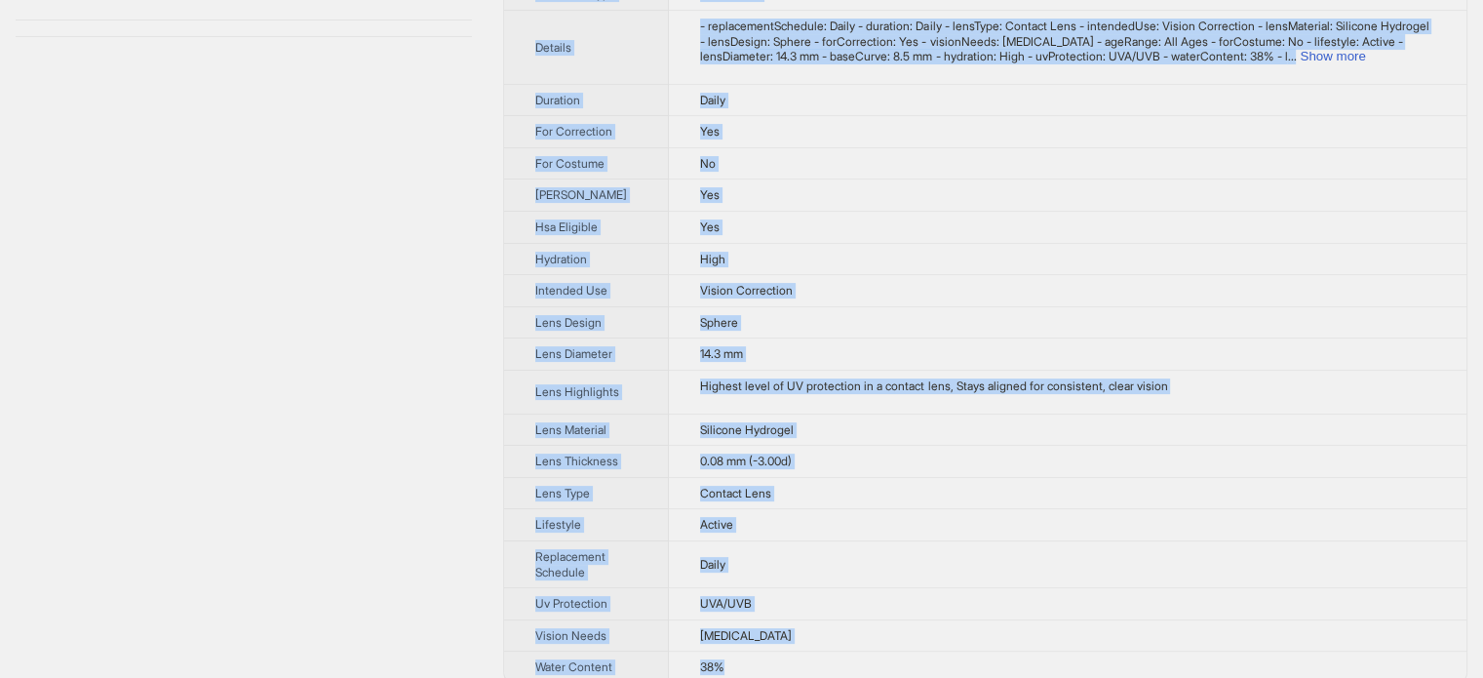
drag, startPoint x: 529, startPoint y: 69, endPoint x: 783, endPoint y: 654, distance: 637.6
click at [783, 654] on tbody "Brand Name Acuvue Product Name Oasys 1-Day Contact Lenses for Astigmatism Varia…" at bounding box center [985, 127] width 962 height 1111
copy tbody "Brand Name Acuvue Product Name Oasys 1-Day Contact Lenses for Astigmatism Varia…"
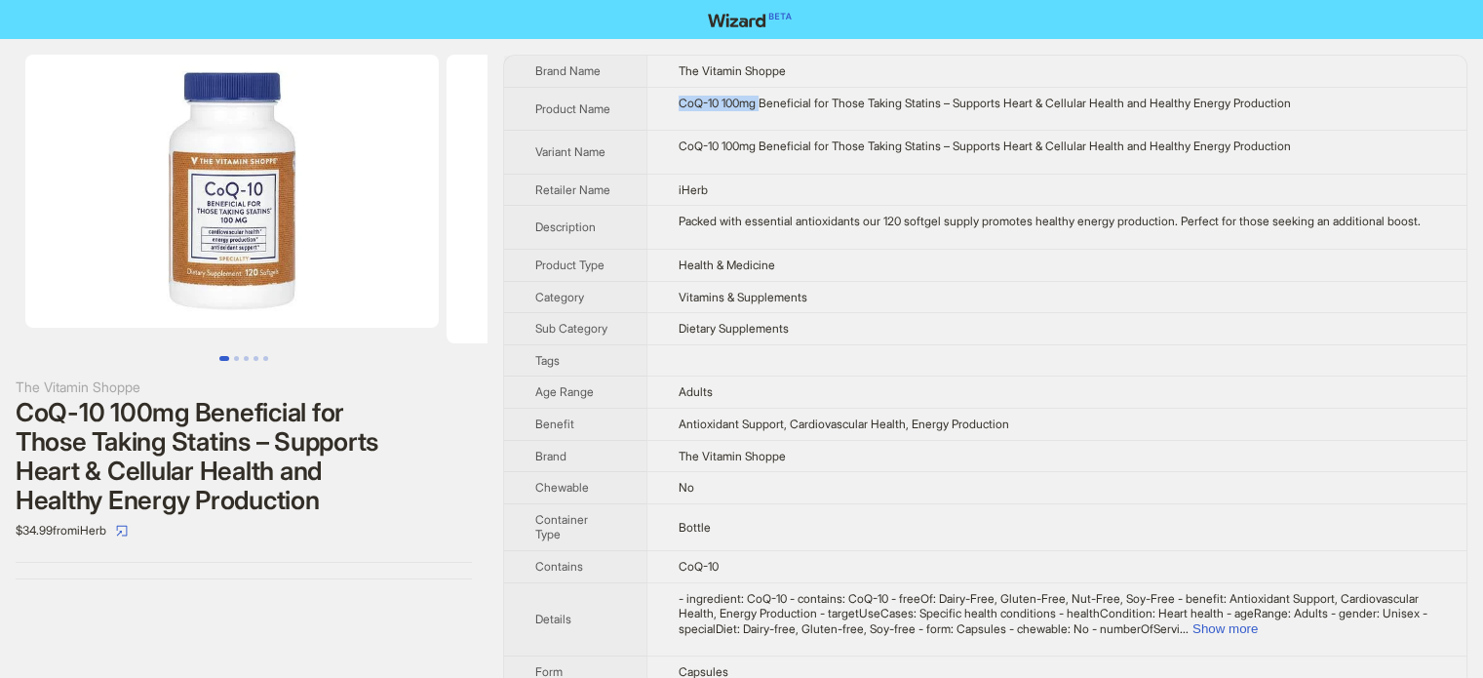
drag, startPoint x: 678, startPoint y: 104, endPoint x: 768, endPoint y: 107, distance: 90.7
click at [768, 107] on td "CoQ-10 100mg Beneficial for Those Taking Statins – Supports Heart & Cellular He…" at bounding box center [1056, 109] width 820 height 44
click at [279, 248] on img at bounding box center [231, 191] width 413 height 273
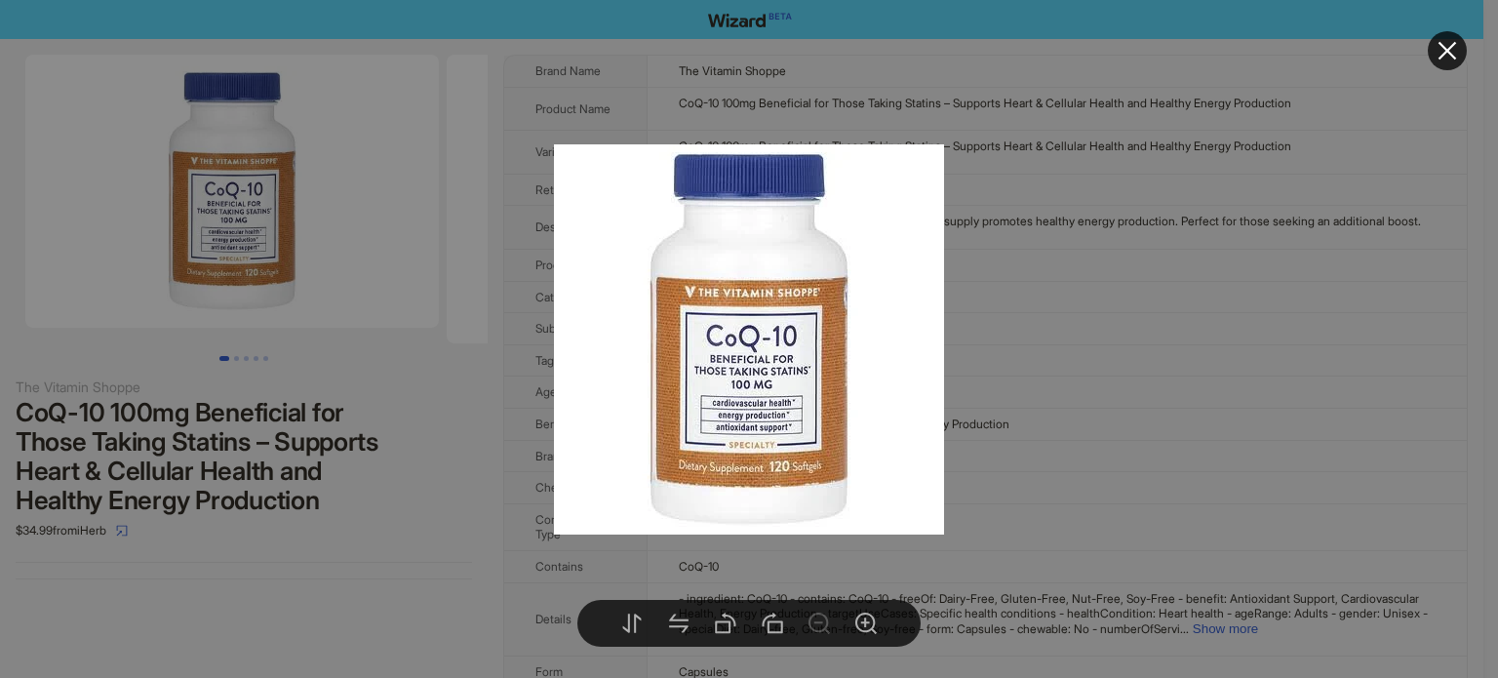
click at [279, 248] on div at bounding box center [749, 339] width 1498 height 678
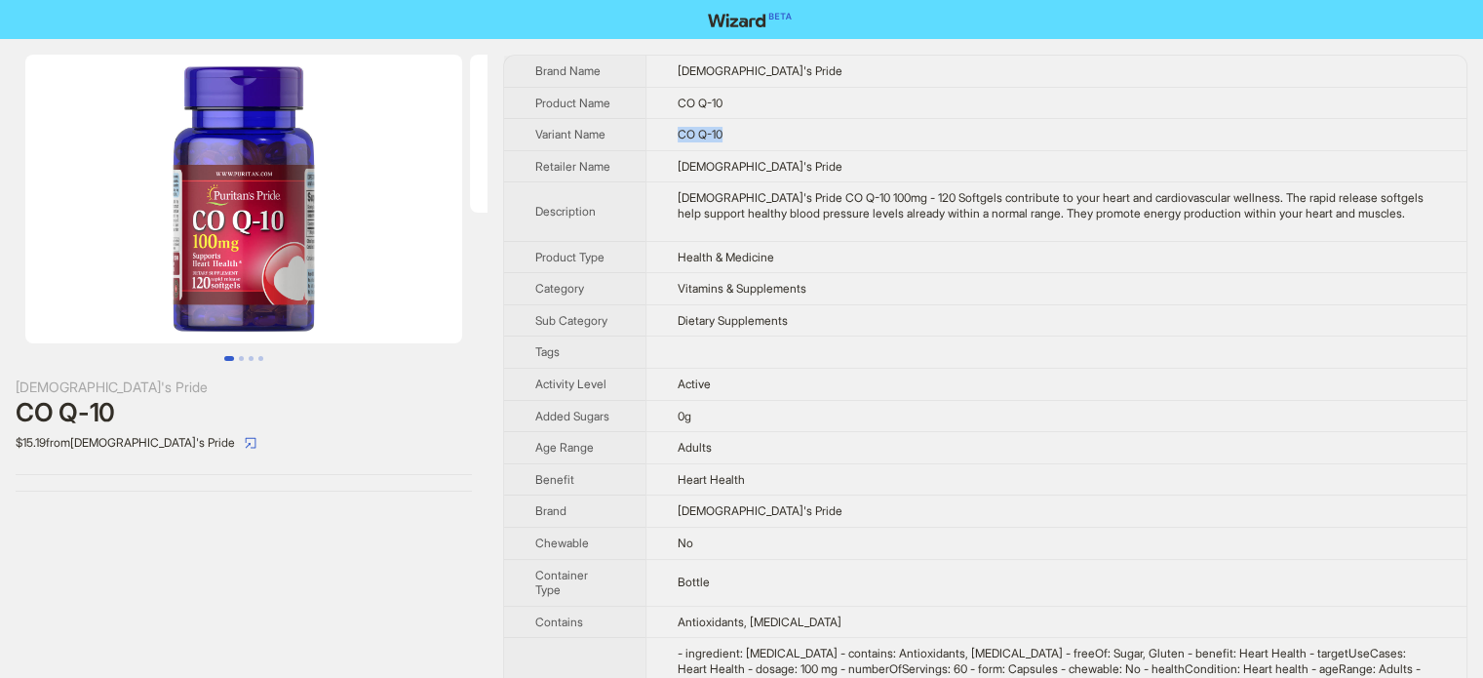
drag, startPoint x: 672, startPoint y: 123, endPoint x: 742, endPoint y: 136, distance: 71.3
click at [741, 136] on td "CO Q-10" at bounding box center [1055, 135] width 821 height 32
drag, startPoint x: 768, startPoint y: 196, endPoint x: 858, endPoint y: 195, distance: 89.7
click at [858, 195] on div "Puritan's Pride CO Q-10 100mg - 120 Softgels contribute to your heart and cardi…" at bounding box center [1057, 205] width 758 height 30
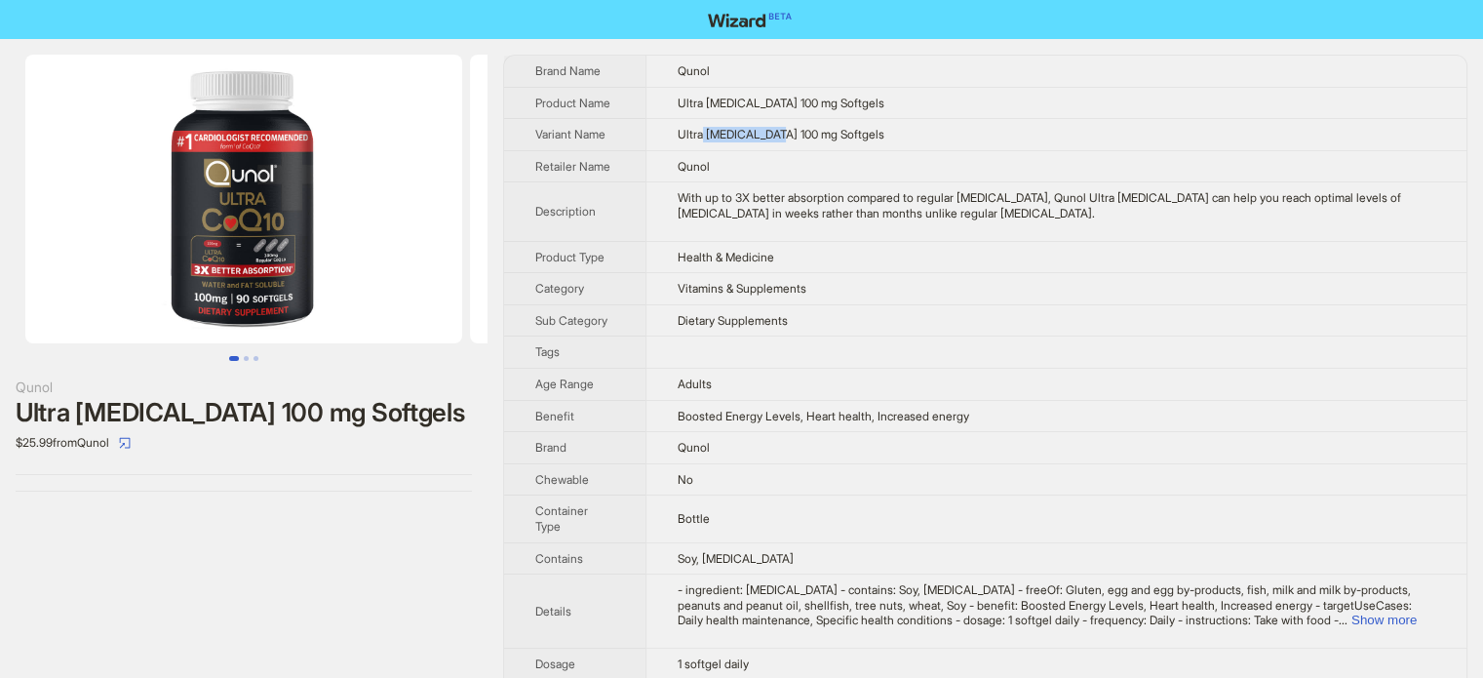
drag, startPoint x: 705, startPoint y: 136, endPoint x: 789, endPoint y: 138, distance: 83.9
click at [789, 138] on span "Ultra [MEDICAL_DATA] 100 mg Softgels" at bounding box center [781, 134] width 207 height 15
